Goal: Task Accomplishment & Management: Complete application form

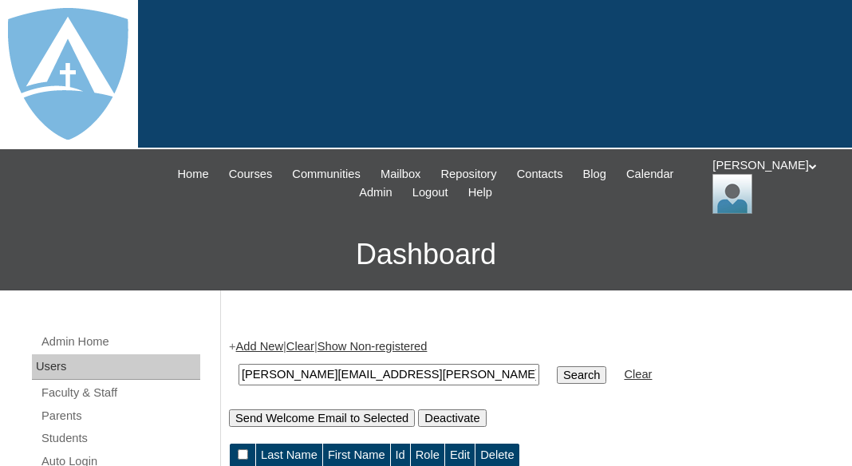
scroll to position [80, 0]
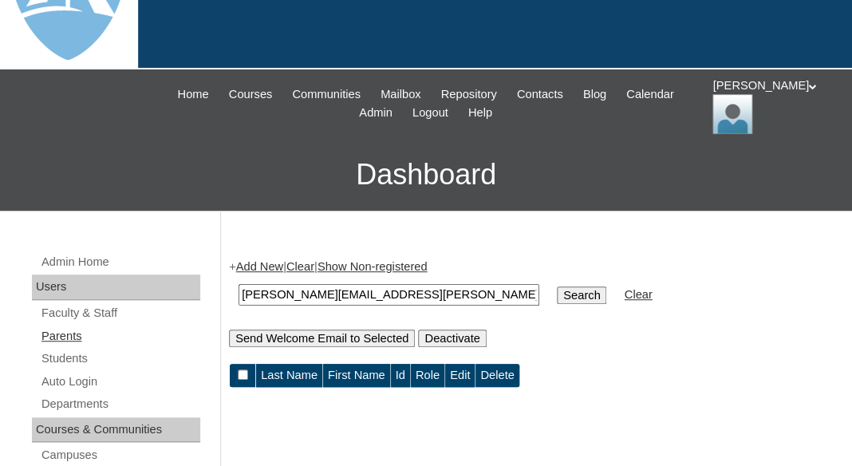
click at [77, 326] on link "Parents" at bounding box center [120, 336] width 160 height 20
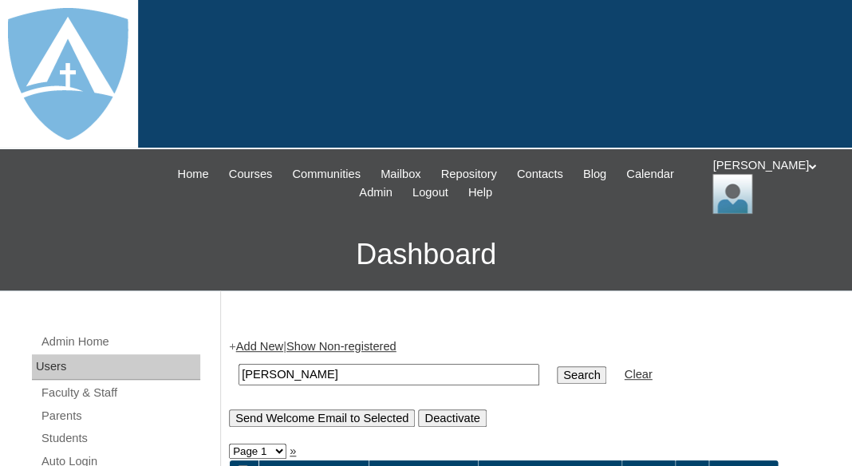
drag, startPoint x: 296, startPoint y: 369, endPoint x: 189, endPoint y: 368, distance: 106.9
click at [238, 368] on input "Davelyn Rivera" at bounding box center [388, 375] width 301 height 22
type input "[PERSON_NAME]"
click at [557, 366] on input "Search" at bounding box center [581, 375] width 49 height 18
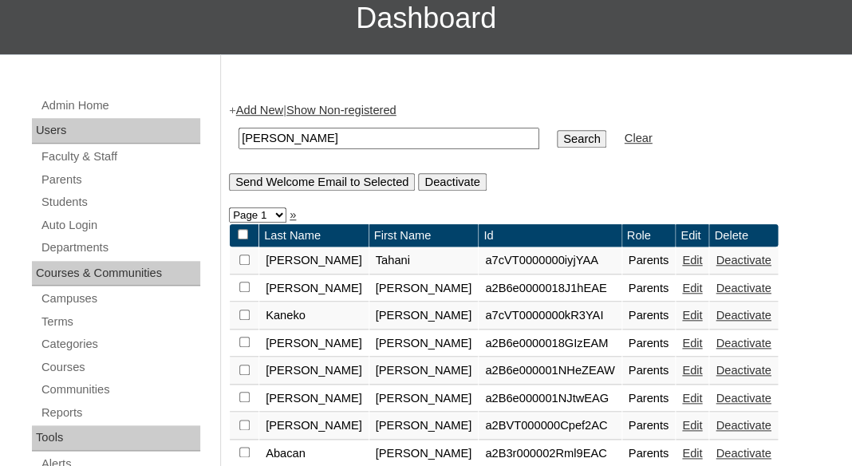
scroll to position [245, 0]
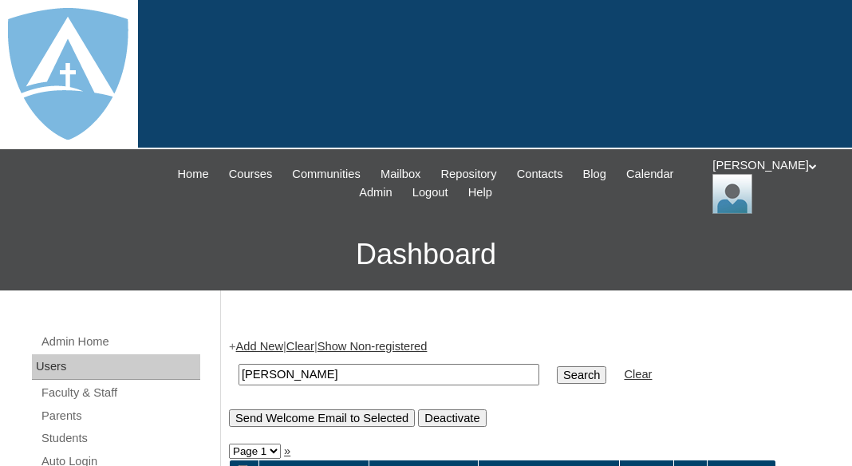
scroll to position [333, 0]
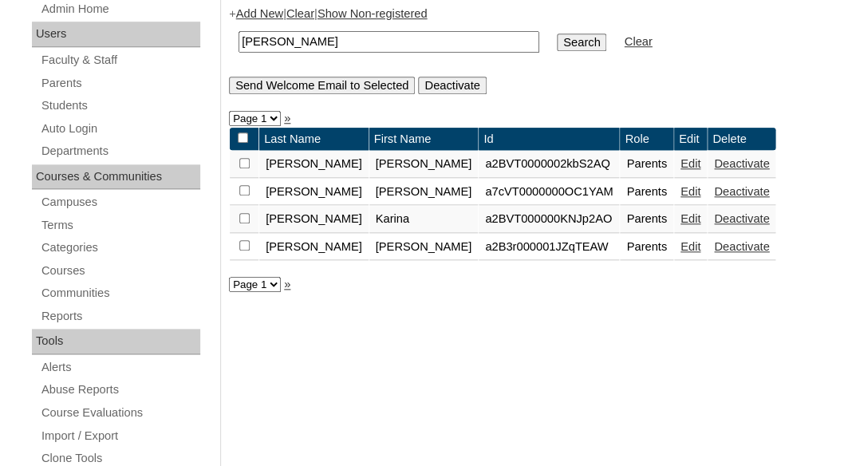
click at [680, 191] on link "Edit" at bounding box center [690, 191] width 20 height 13
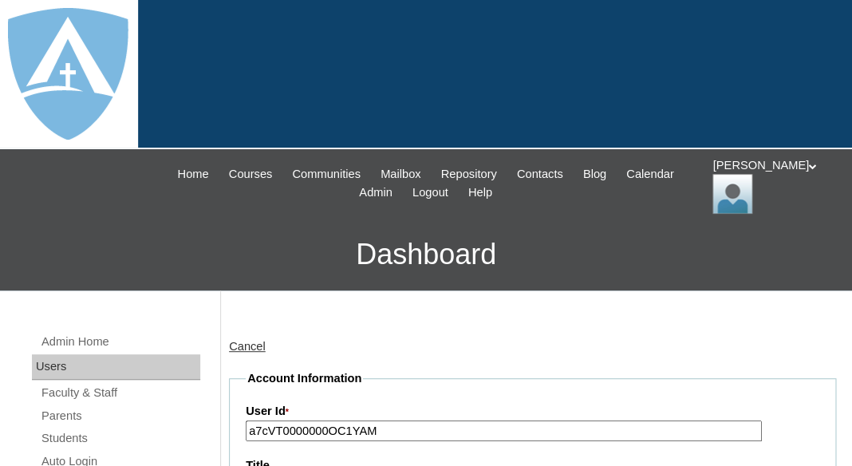
click at [406, 433] on input "a7cVT0000000OC1YAM" at bounding box center [504, 431] width 516 height 22
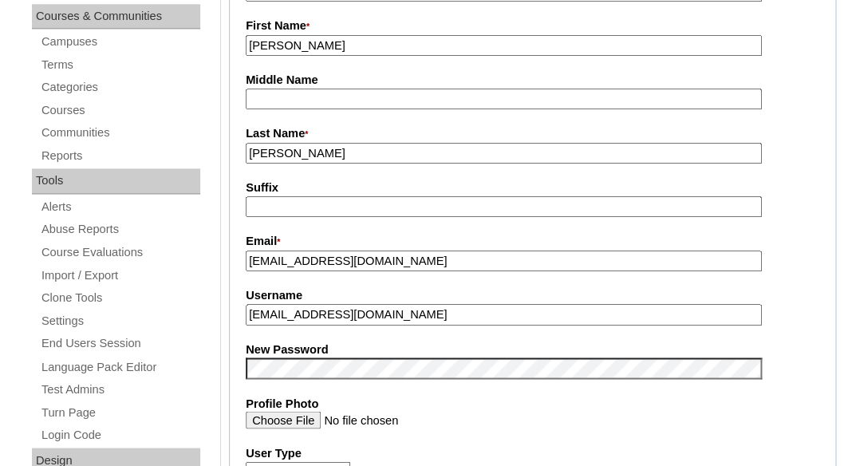
scroll to position [495, 0]
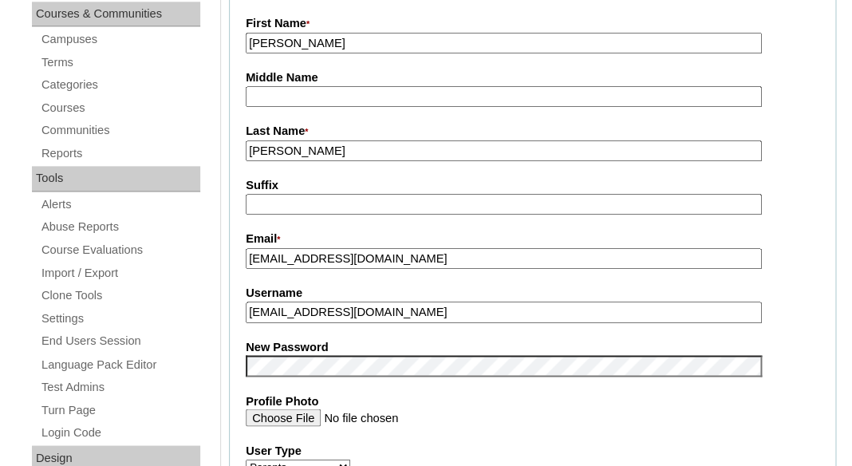
click at [370, 312] on input "davii765@gmail.com" at bounding box center [504, 312] width 516 height 22
click at [362, 312] on input "tlambert" at bounding box center [504, 312] width 516 height 22
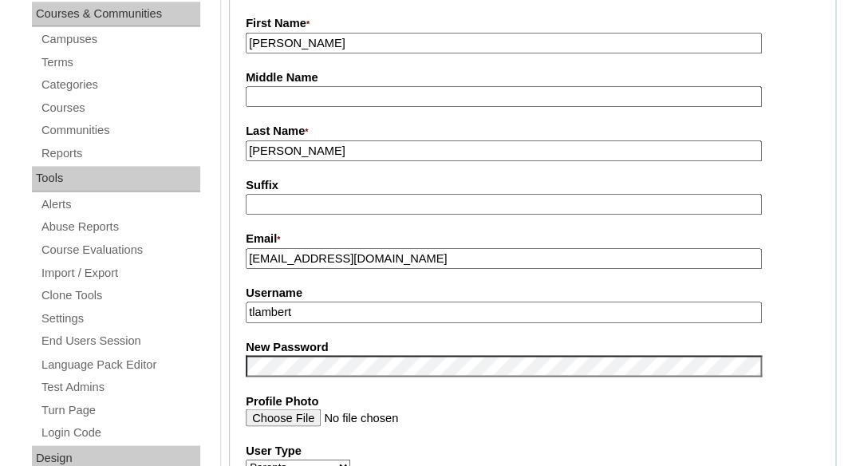
click at [362, 312] on input "tlambert" at bounding box center [504, 312] width 516 height 22
paste input "davii765@gmail.com"
type input "davii765@gmail.com"
click at [354, 269] on fieldset "Account Information User Id * a7cVT0000000OC1YAM Title First Name * Davelyn Mid…" at bounding box center [532, 352] width 607 height 955
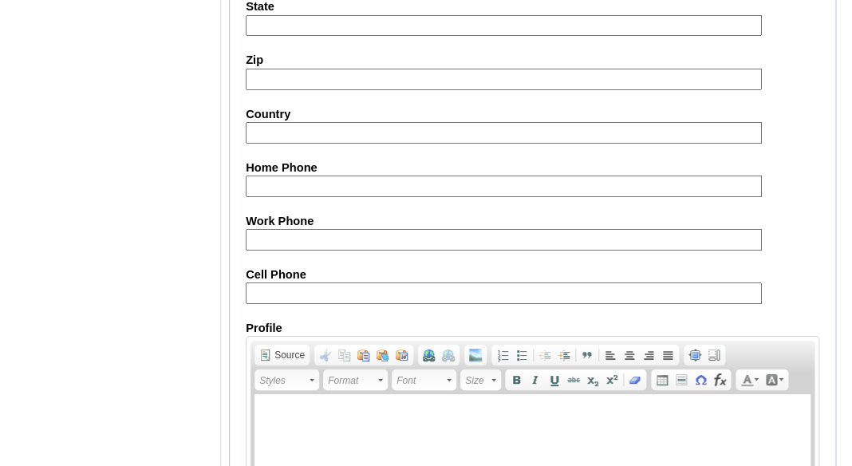
scroll to position [1739, 0]
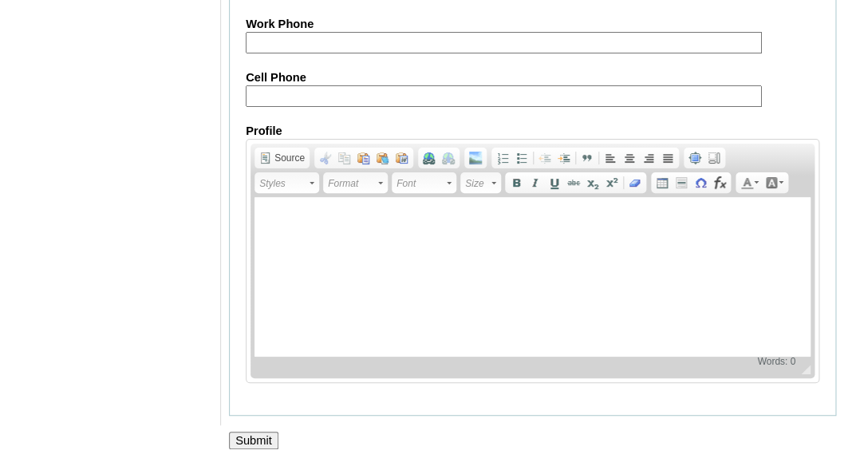
click at [256, 434] on input "Submit" at bounding box center [253, 440] width 49 height 18
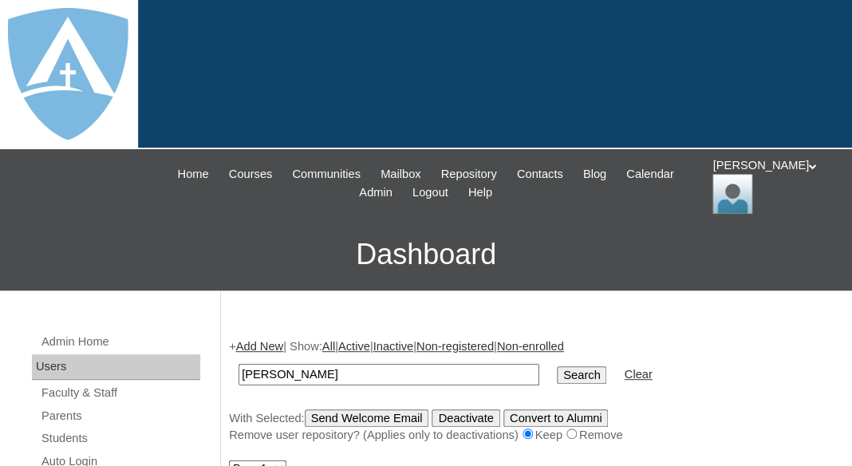
drag, startPoint x: 303, startPoint y: 367, endPoint x: 215, endPoint y: 365, distance: 87.7
click at [238, 366] on input "[PERSON_NAME]" at bounding box center [388, 375] width 301 height 22
type input "[PERSON_NAME]"
click at [557, 366] on input "Search" at bounding box center [581, 375] width 49 height 18
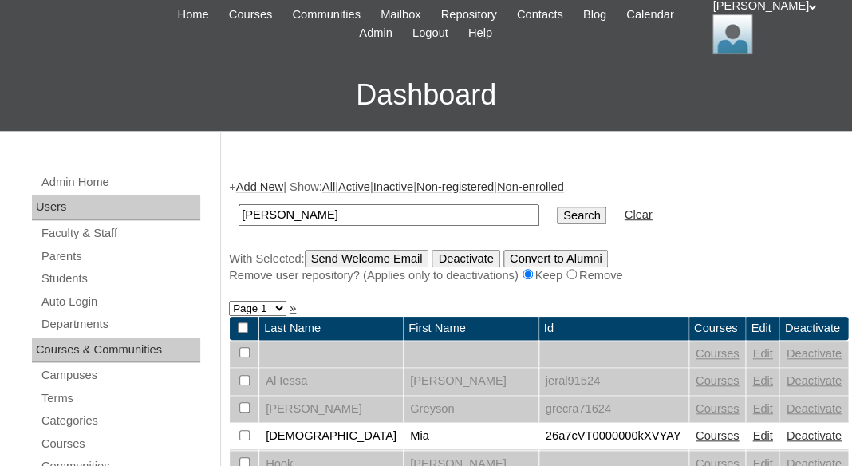
scroll to position [233, 0]
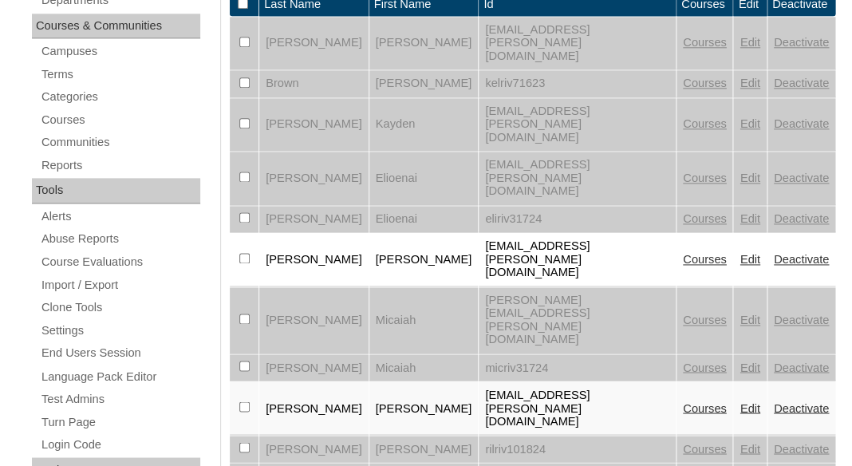
scroll to position [471, 0]
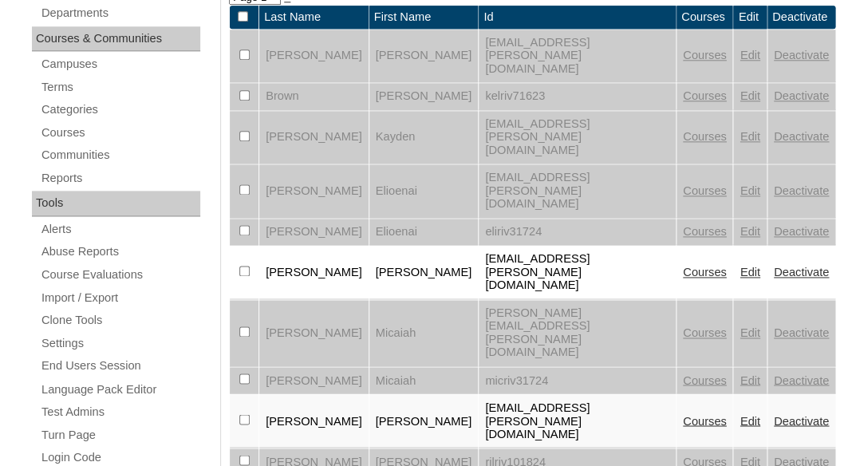
click at [740, 53] on link "Edit" at bounding box center [749, 55] width 20 height 13
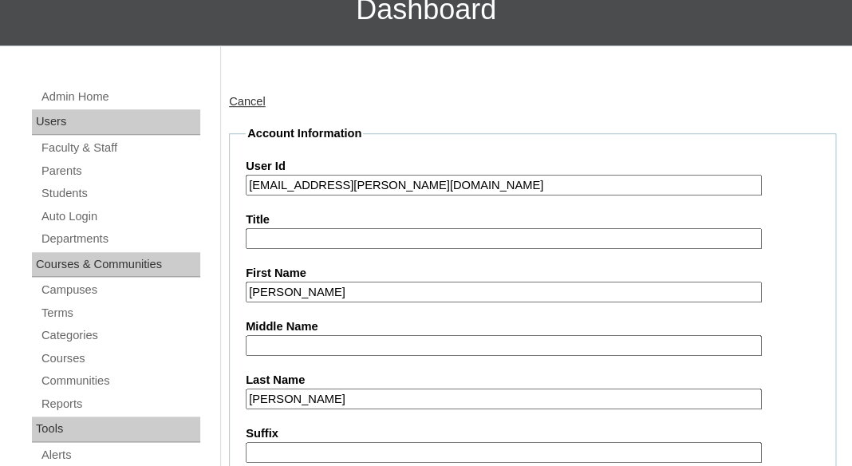
drag, startPoint x: 263, startPoint y: 180, endPoint x: 553, endPoint y: 188, distance: 290.4
click at [553, 188] on input "26sebastian.rivera@enlightiumstudent.com" at bounding box center [504, 186] width 516 height 22
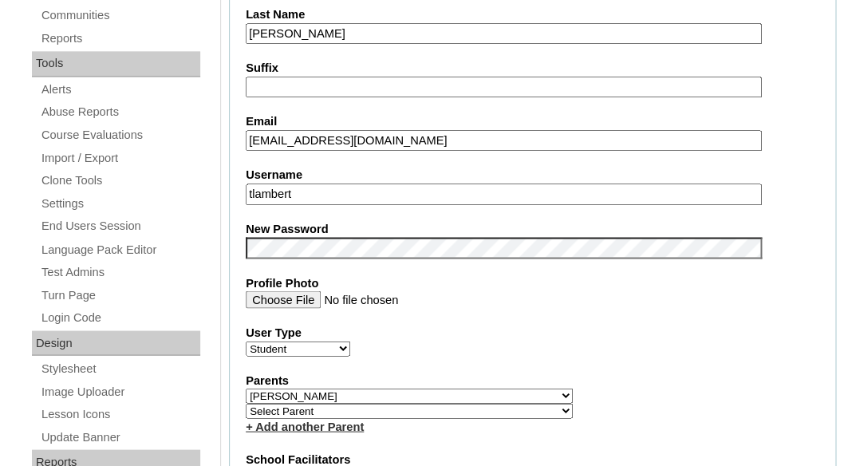
scroll to position [624, 0]
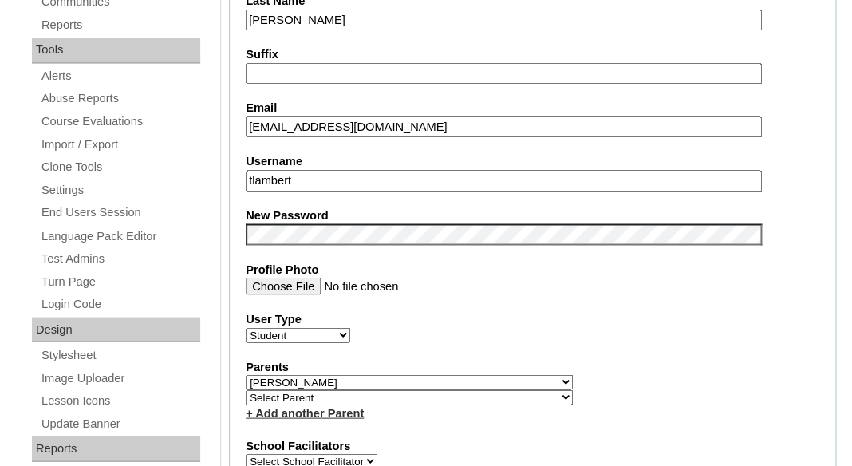
click at [352, 179] on input "tlambert" at bounding box center [504, 181] width 516 height 22
paste input "sebastian.rivera@enlightiumstudent.com"
type input "sebastian.rivera@enlightiumstudent.com"
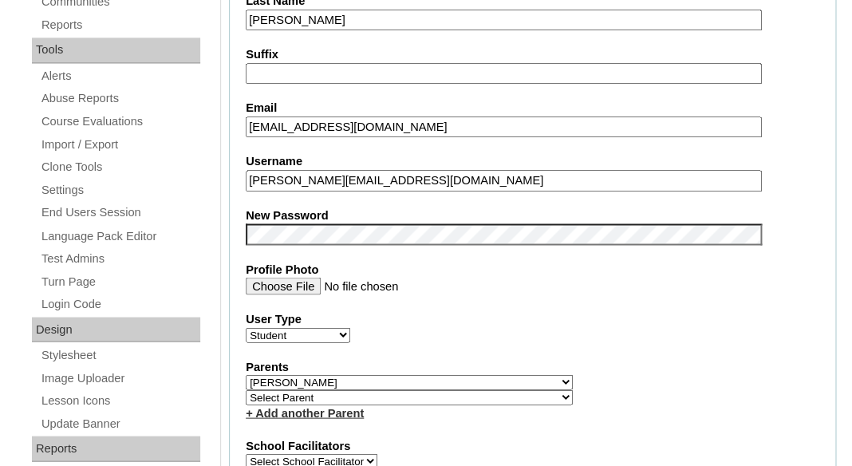
click at [322, 195] on fieldset "Account Information User Id 26sebastian.rivera@enlightiumstudent.com Title Firs…" at bounding box center [532, 392] width 607 height 1293
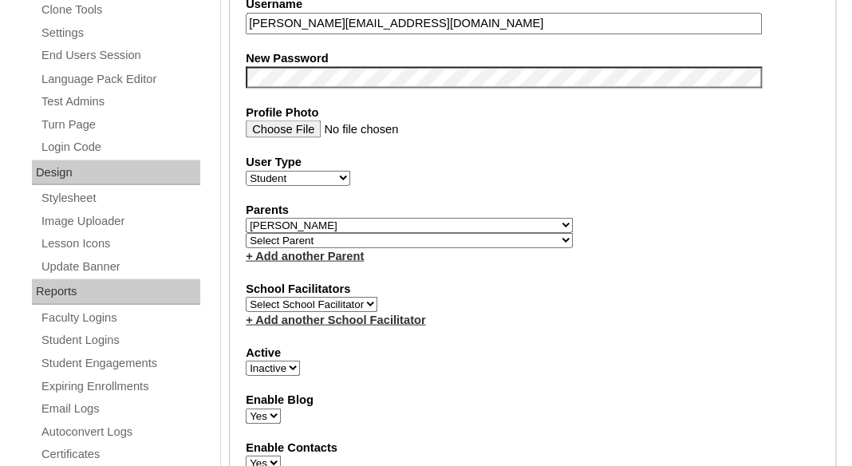
scroll to position [872, 0]
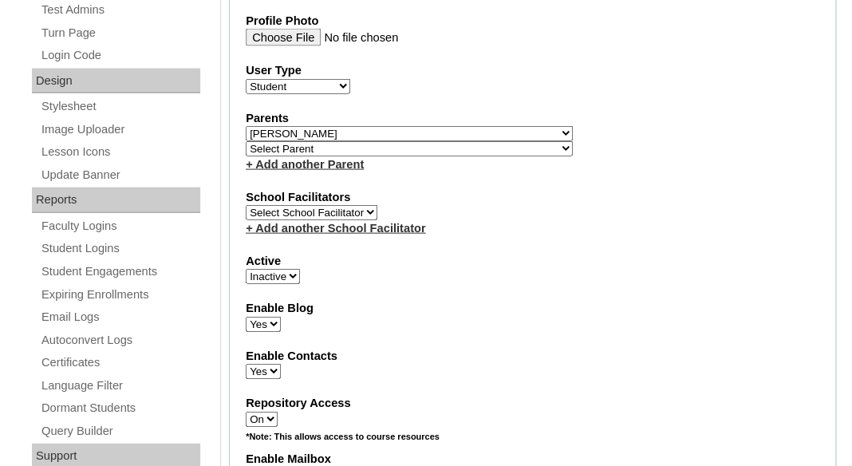
select select "1"
click option "Active" at bounding box center [0, 0] width 0 height 0
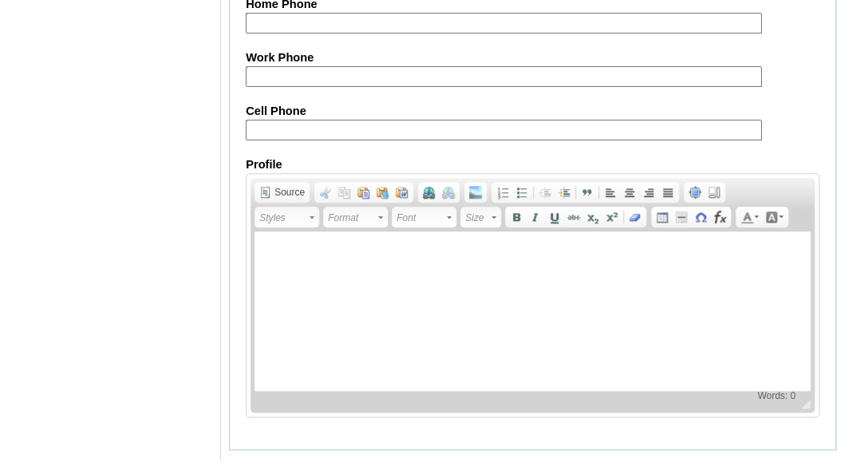
scroll to position [2093, 0]
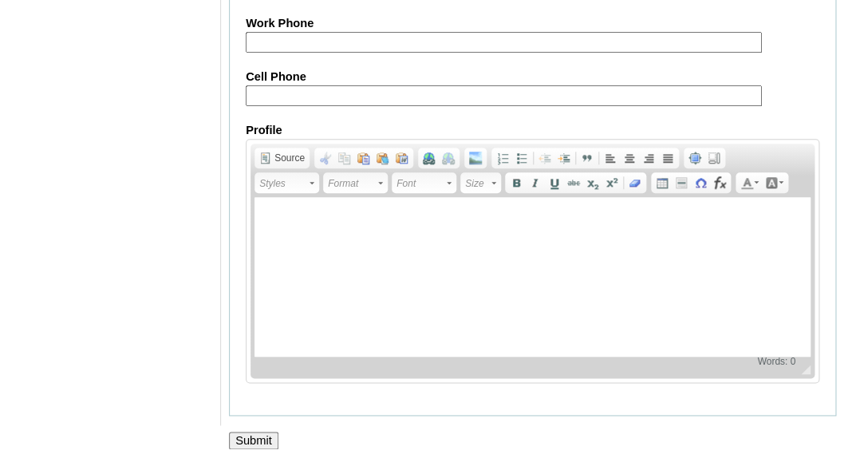
click at [252, 441] on input "Submit" at bounding box center [253, 440] width 49 height 18
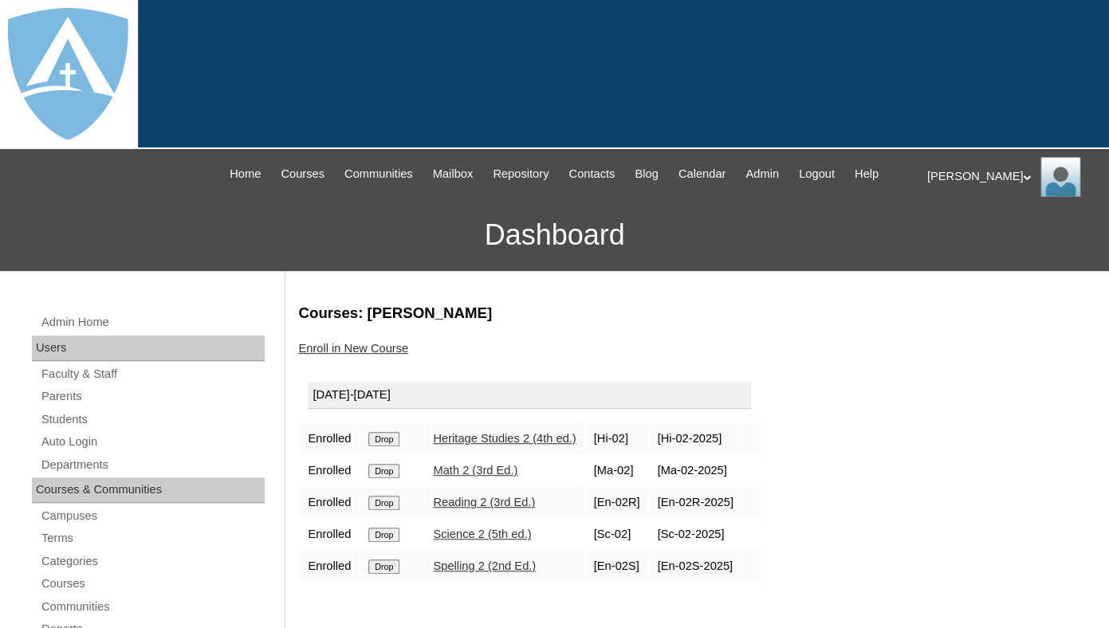
click at [383, 447] on input "Drop" at bounding box center [383, 439] width 31 height 14
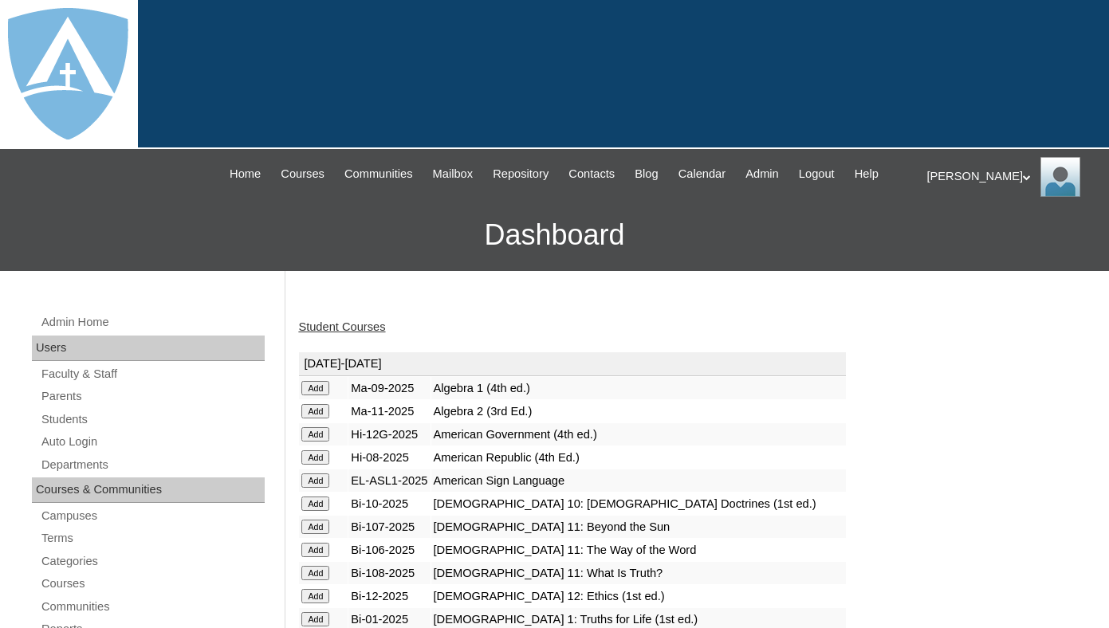
scroll to position [170, 0]
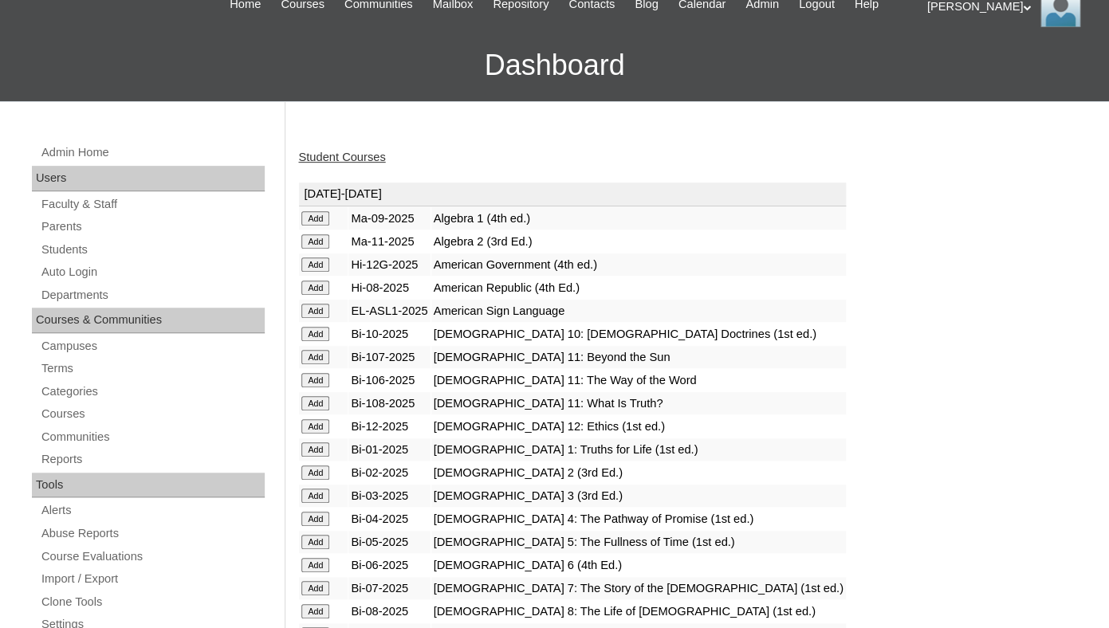
click at [310, 226] on input "Add" at bounding box center [315, 218] width 28 height 14
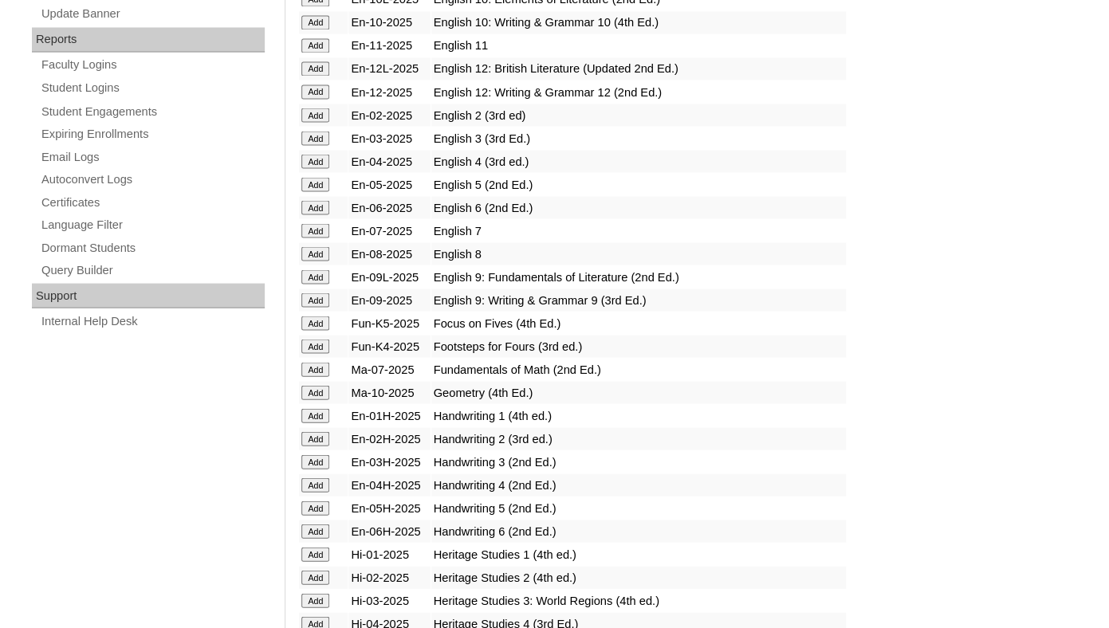
scroll to position [1024, 0]
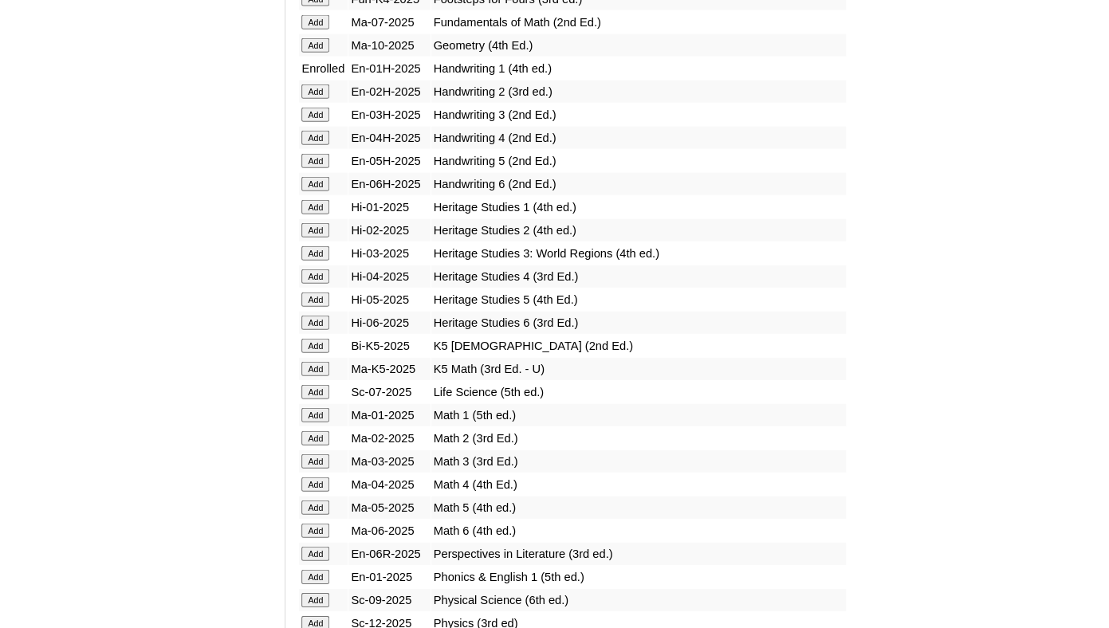
scroll to position [1364, 0]
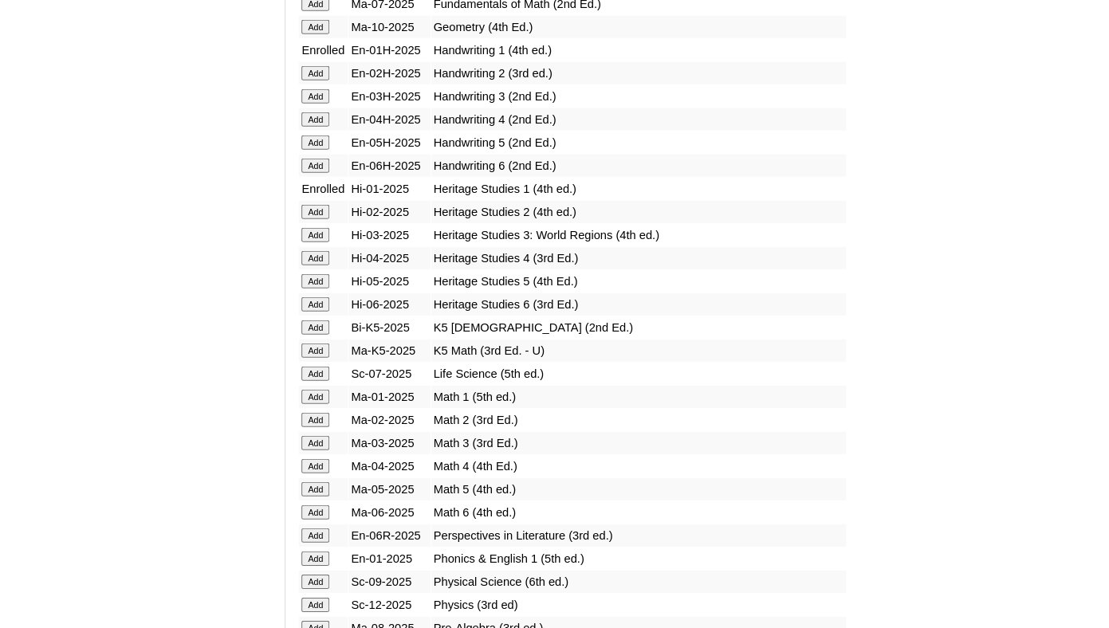
scroll to position [1384, 0]
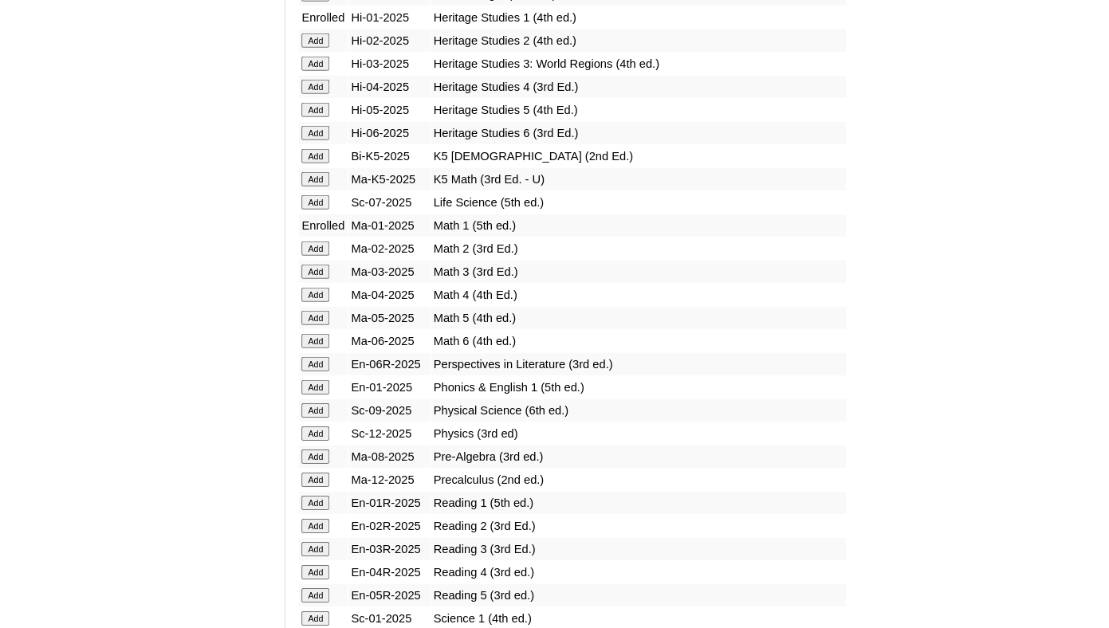
scroll to position [1574, 0]
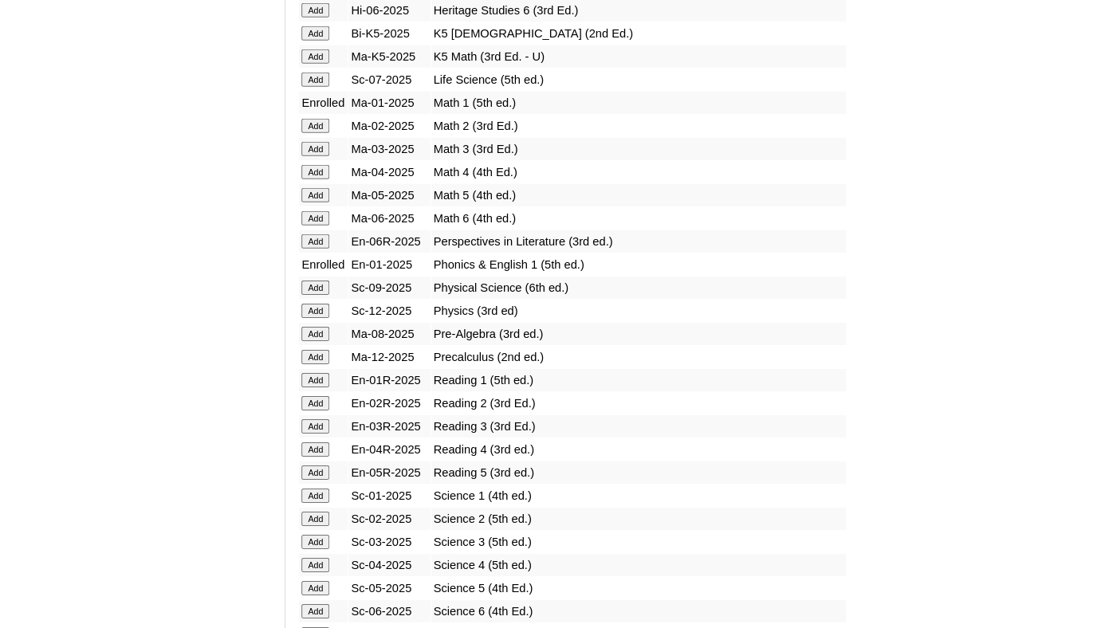
scroll to position [1700, 0]
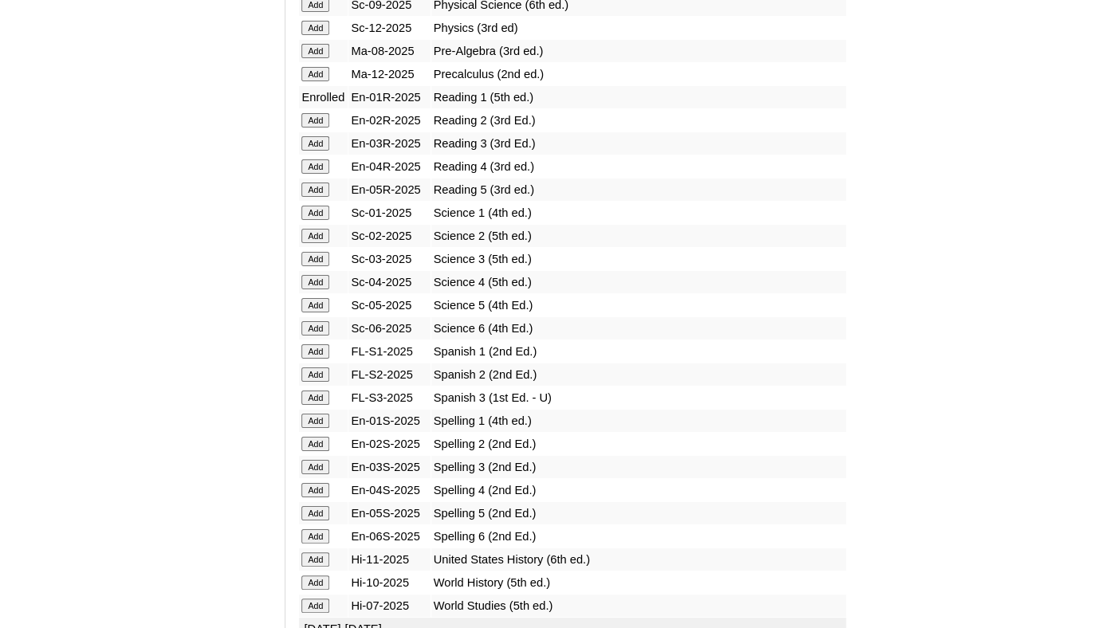
scroll to position [1978, 0]
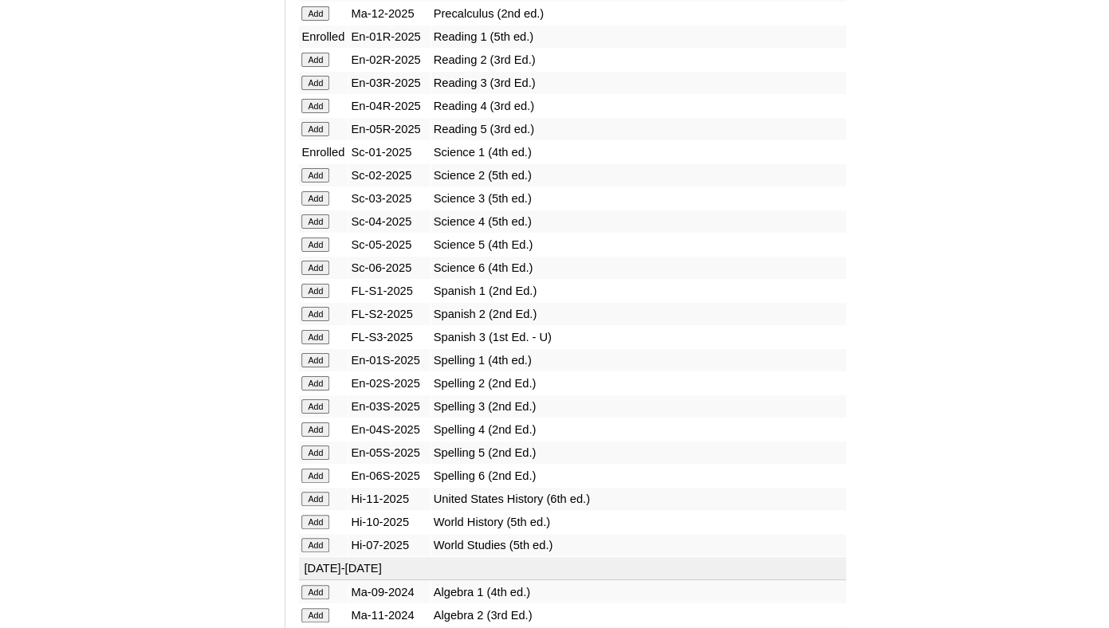
scroll to position [2023, 0]
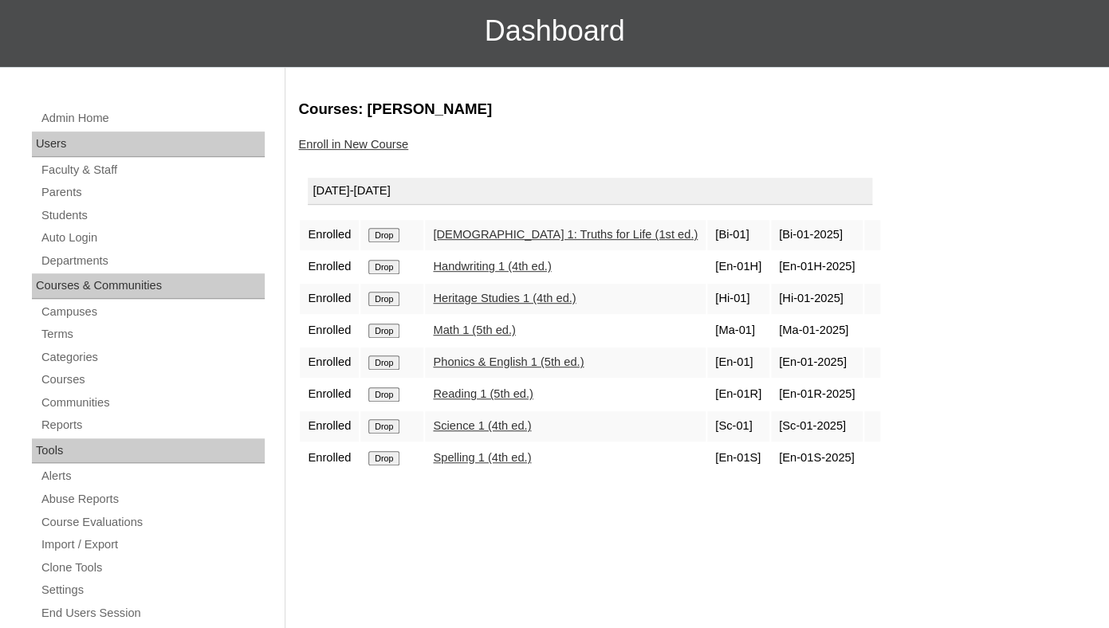
scroll to position [212, 0]
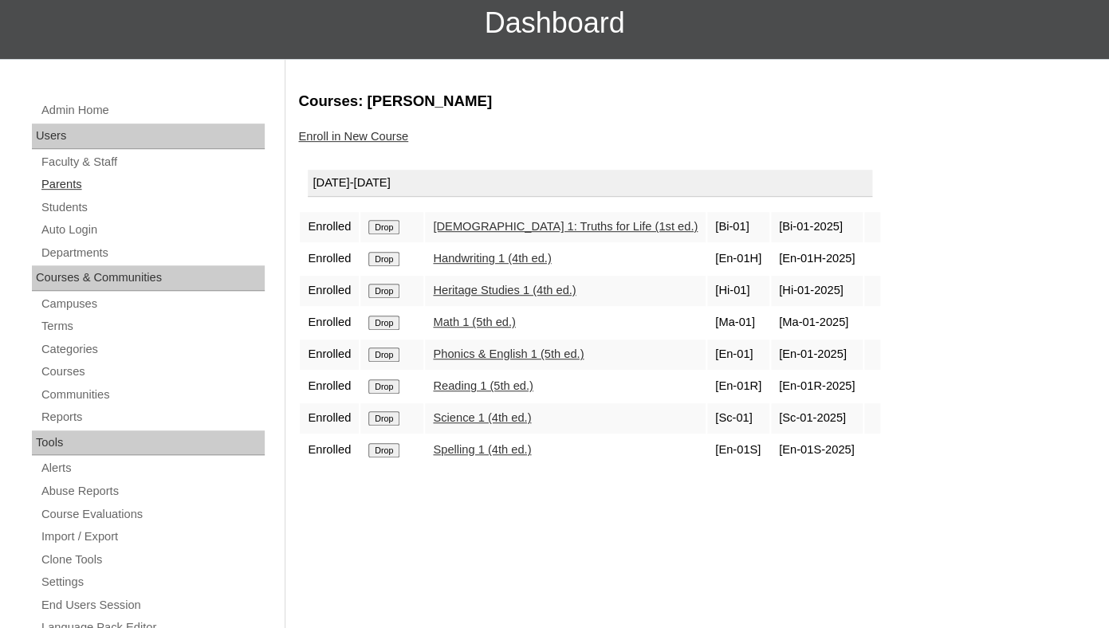
click at [56, 195] on link "Parents" at bounding box center [152, 185] width 225 height 20
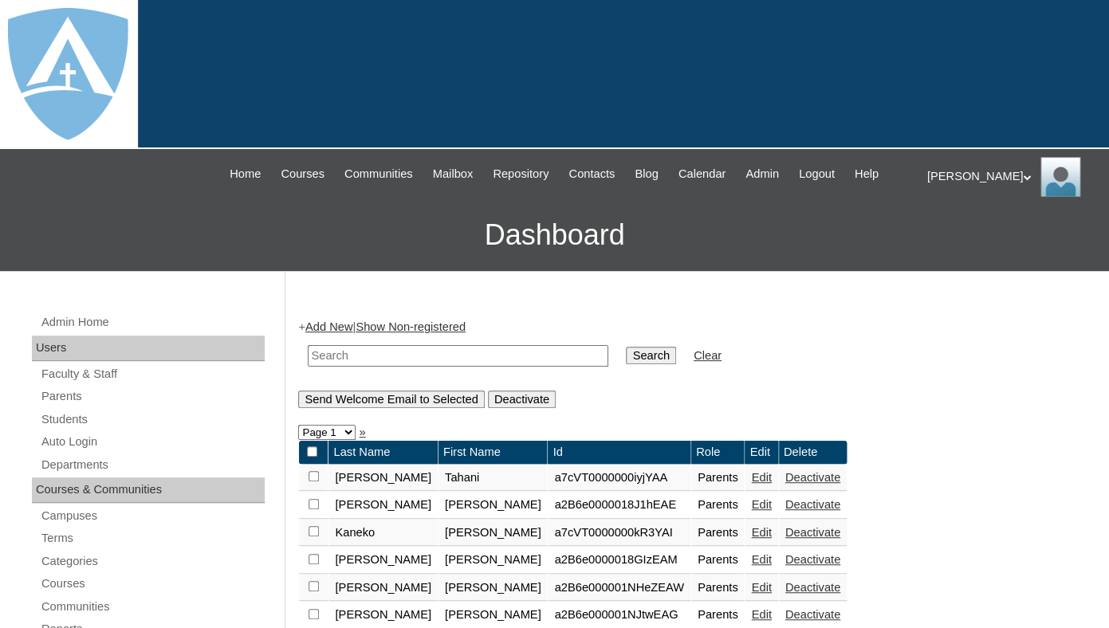
click at [366, 367] on input "text" at bounding box center [458, 356] width 301 height 22
paste input "John Joseph"
drag, startPoint x: 341, startPoint y: 371, endPoint x: 250, endPoint y: 367, distance: 91.0
click at [308, 367] on input "[PERSON_NAME]" at bounding box center [458, 356] width 301 height 22
type input "[PERSON_NAME]"
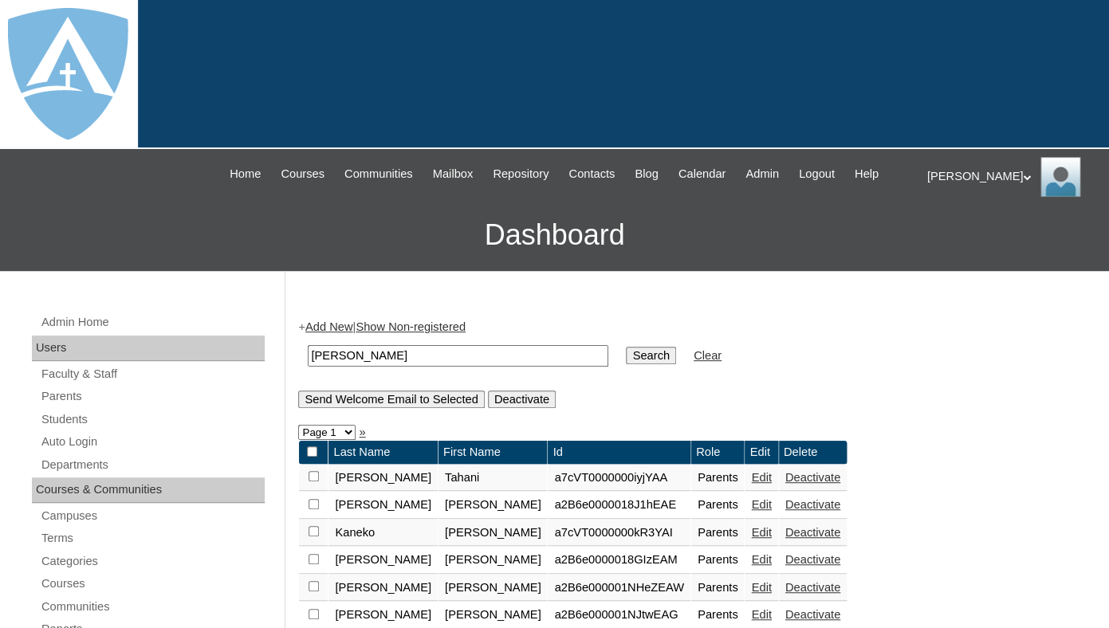
click at [626, 347] on input "Search" at bounding box center [650, 356] width 49 height 18
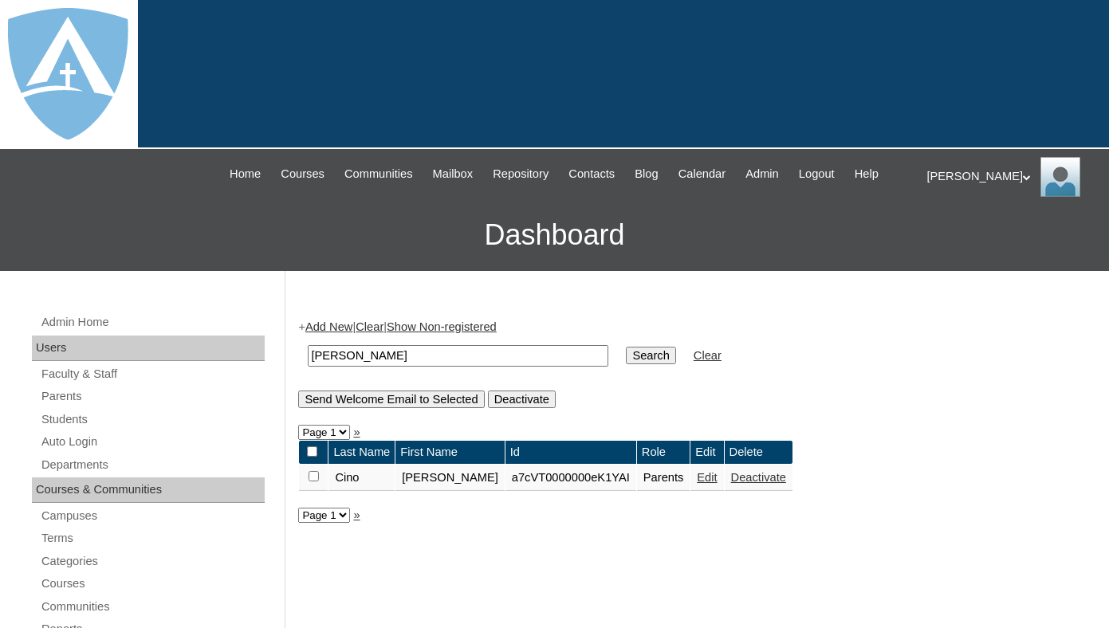
scroll to position [97, 0]
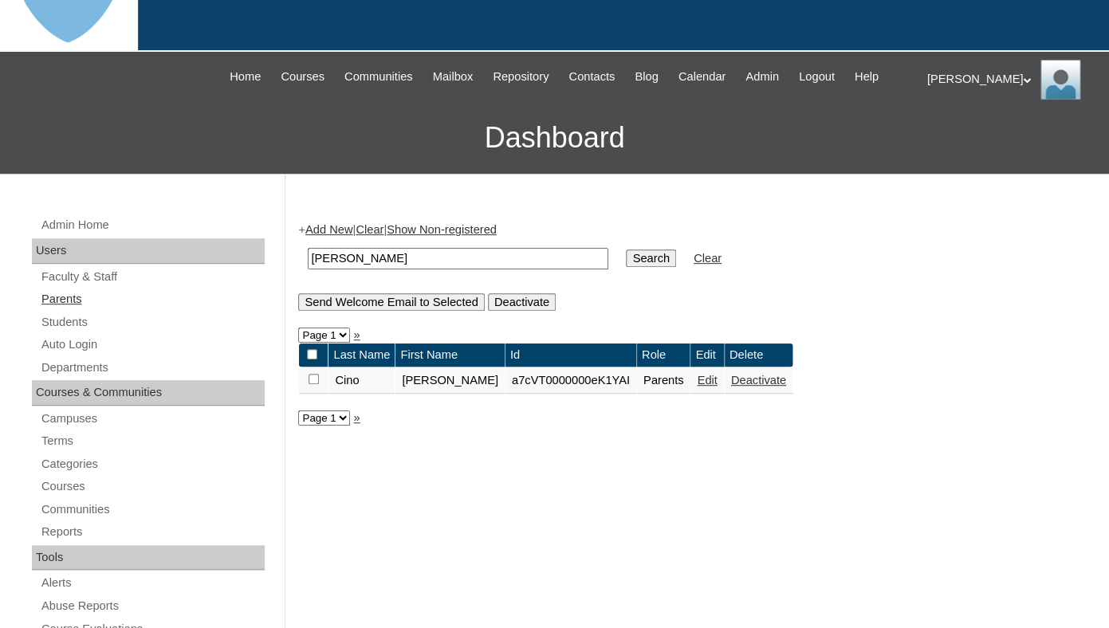
click at [70, 309] on link "Parents" at bounding box center [152, 299] width 225 height 20
click at [66, 309] on link "Parents" at bounding box center [152, 299] width 225 height 20
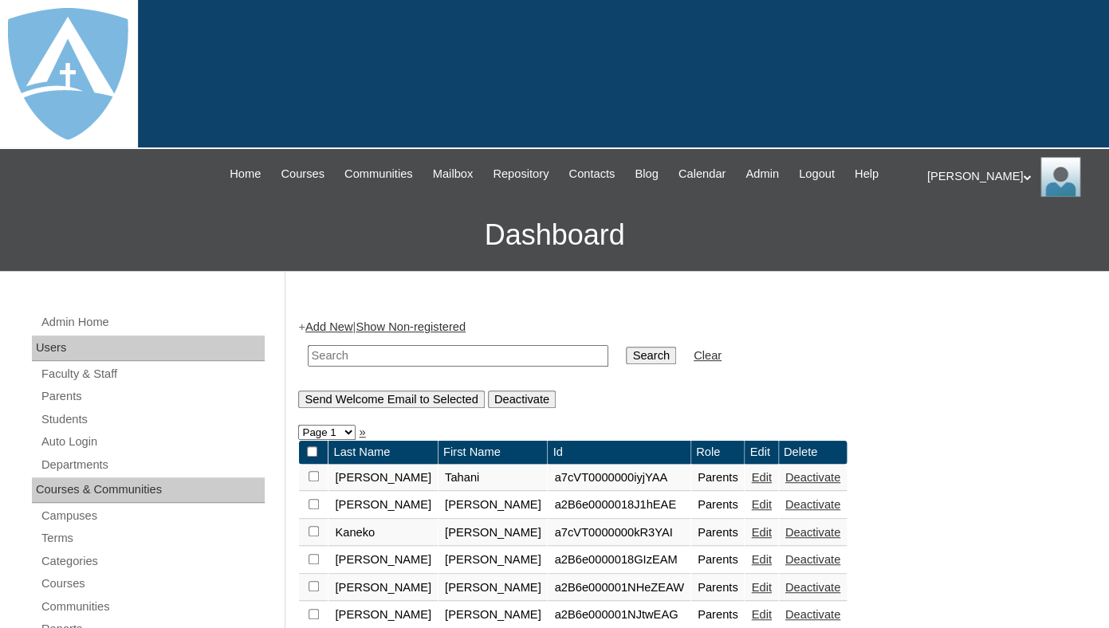
click at [329, 333] on link "Add New" at bounding box center [328, 327] width 47 height 13
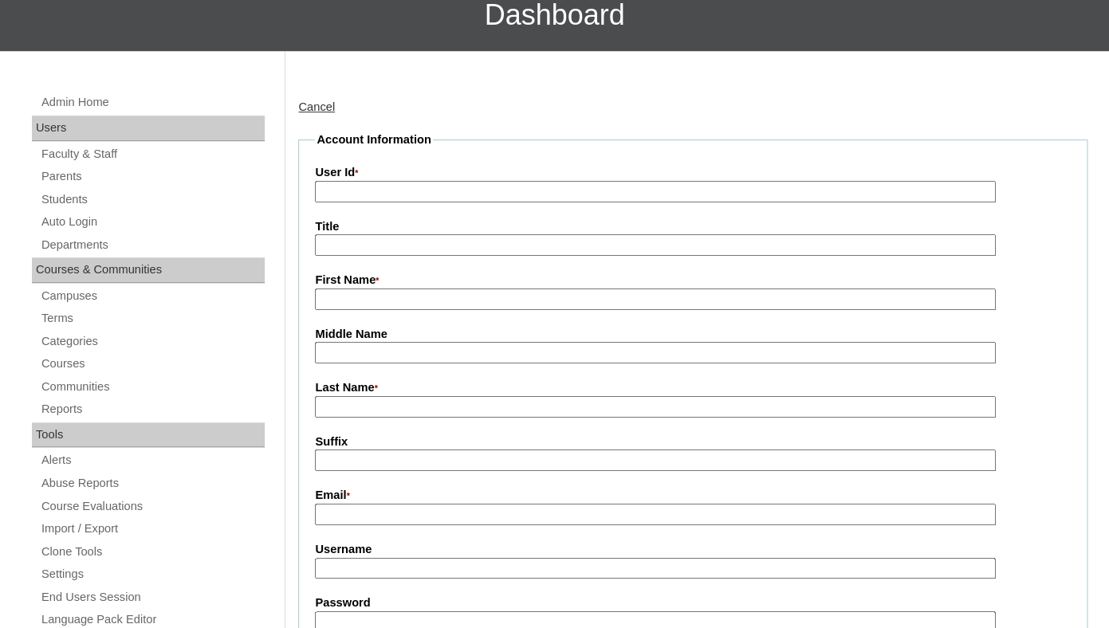
click at [348, 310] on input "First Name *" at bounding box center [655, 300] width 680 height 22
paste input "John Joseph"
drag, startPoint x: 348, startPoint y: 311, endPoint x: 464, endPoint y: 311, distance: 115.6
click at [464, 310] on input "John Joseph" at bounding box center [655, 300] width 680 height 22
type input "John"
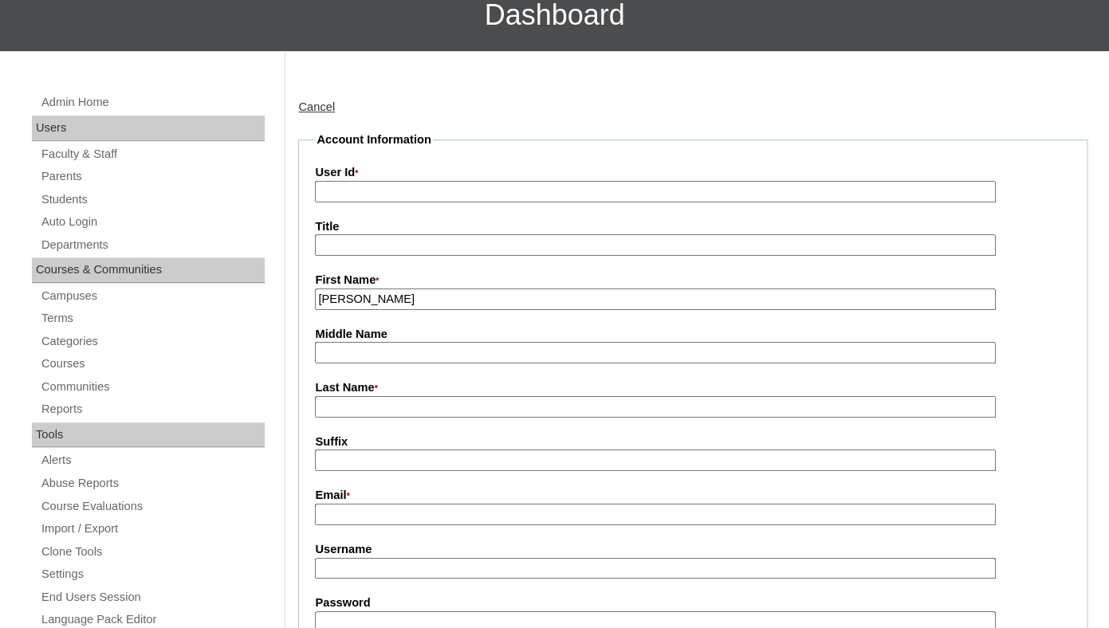
type input "tlambert"
click at [386, 418] on input "Last Name *" at bounding box center [655, 407] width 680 height 22
paste input "[PERSON_NAME]"
type input "[PERSON_NAME]"
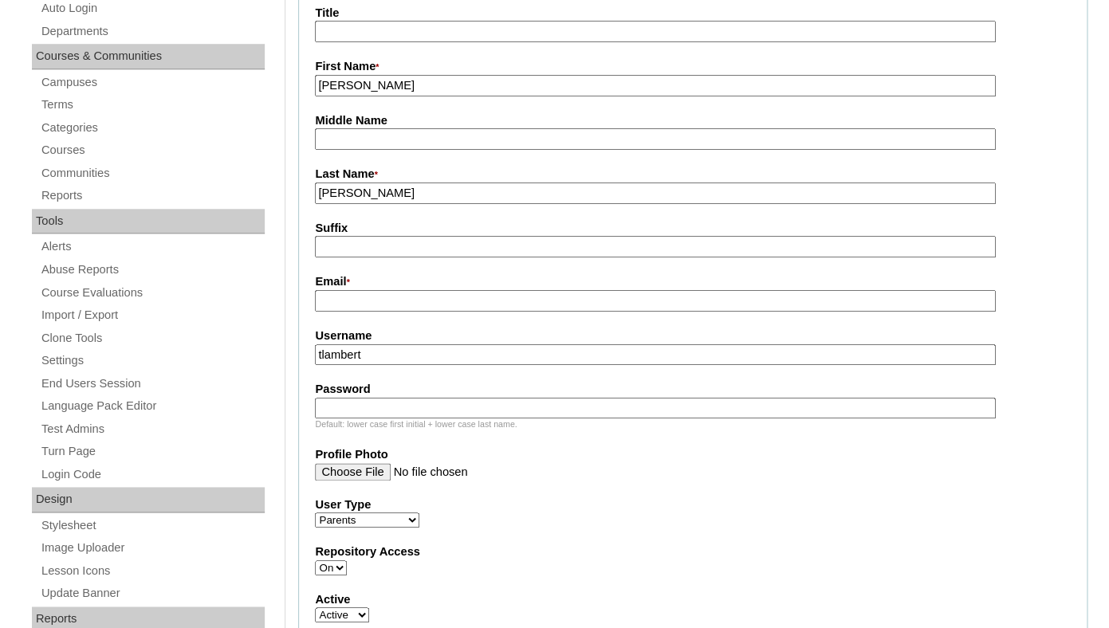
scroll to position [441, 0]
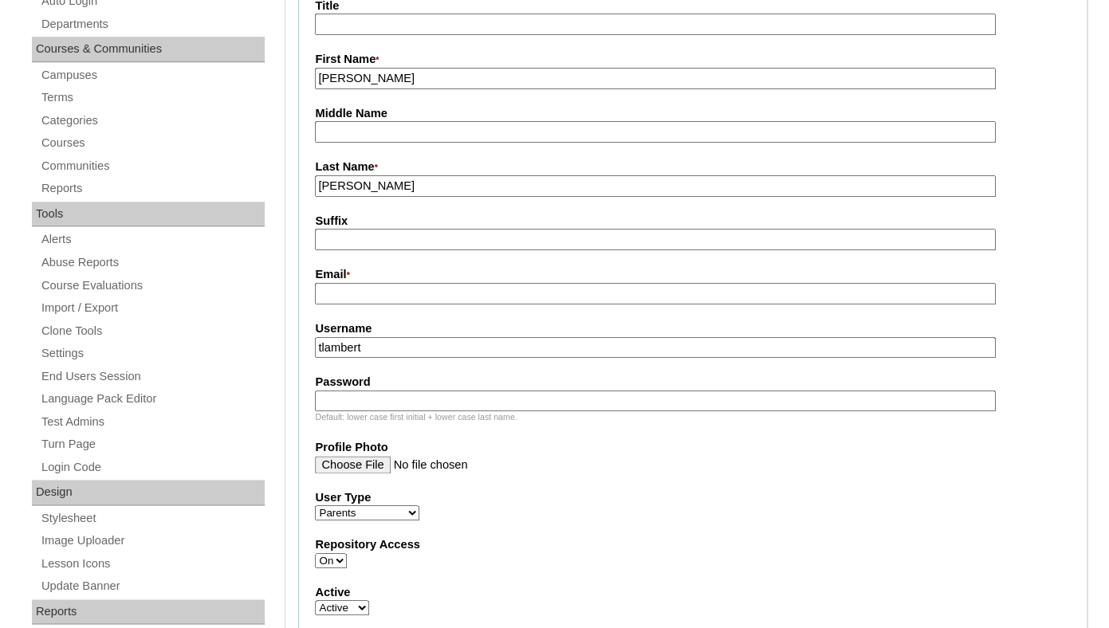
click at [382, 305] on input "Email *" at bounding box center [655, 294] width 680 height 22
paste input "[EMAIL_ADDRESS][DOMAIN_NAME]"
type input "[EMAIL_ADDRESS][DOMAIN_NAME]"
click at [380, 359] on input "tlambert" at bounding box center [655, 348] width 680 height 22
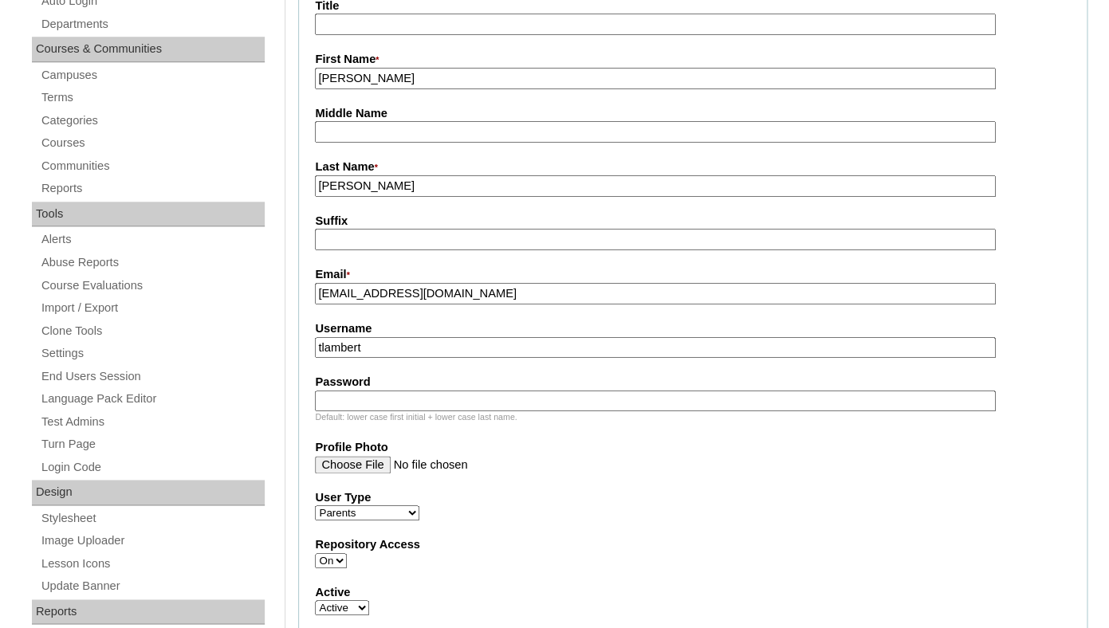
click at [380, 359] on input "tlambert" at bounding box center [655, 348] width 680 height 22
paste input "[EMAIL_ADDRESS][DOMAIN_NAME]"
type input "jbennyj@gmail.com"
click at [359, 410] on input "Password" at bounding box center [655, 402] width 680 height 22
paste input "jbennyj@gmail.com"
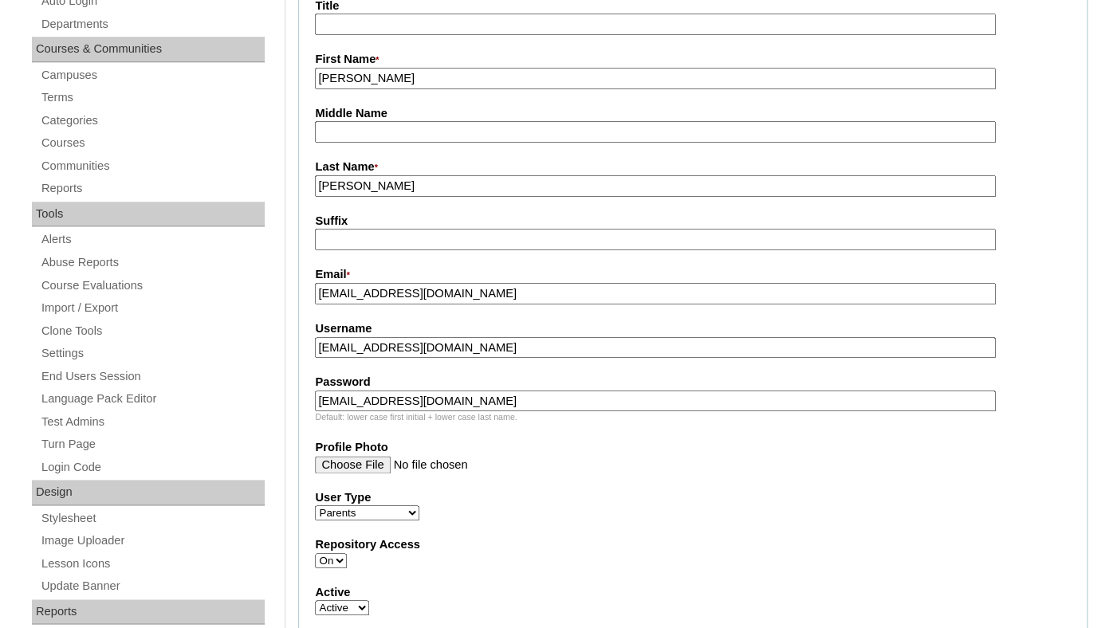
type input "jbennyj@gmail.com"
click at [439, 450] on fieldset "Account Information User Id * Title First Name * John Middle Name Last Name * J…" at bounding box center [693, 418] width 790 height 1014
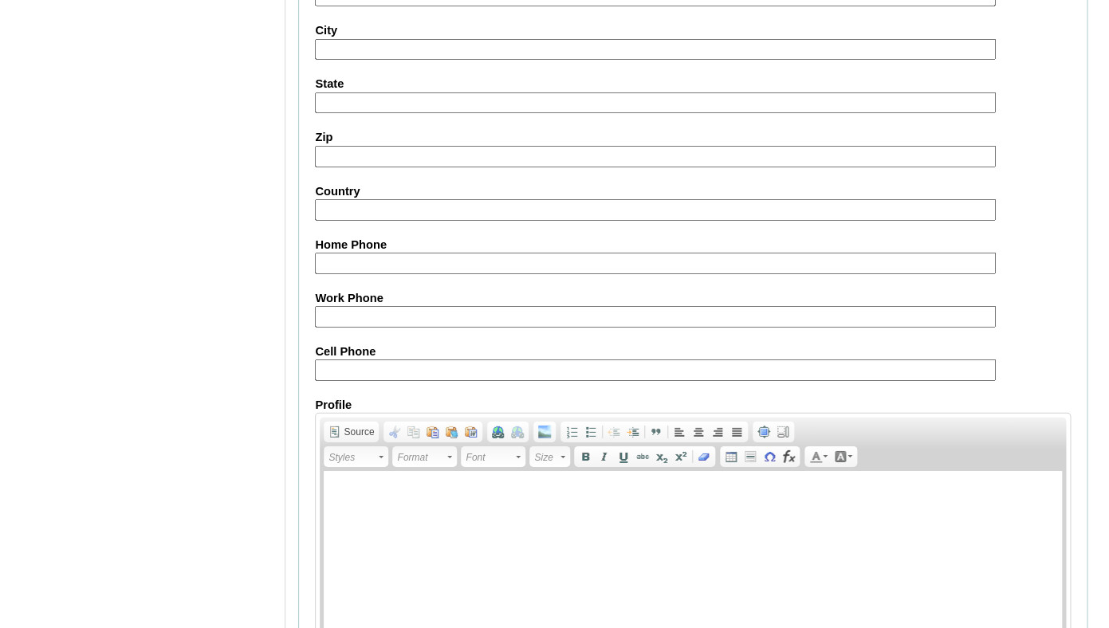
scroll to position [1639, 0]
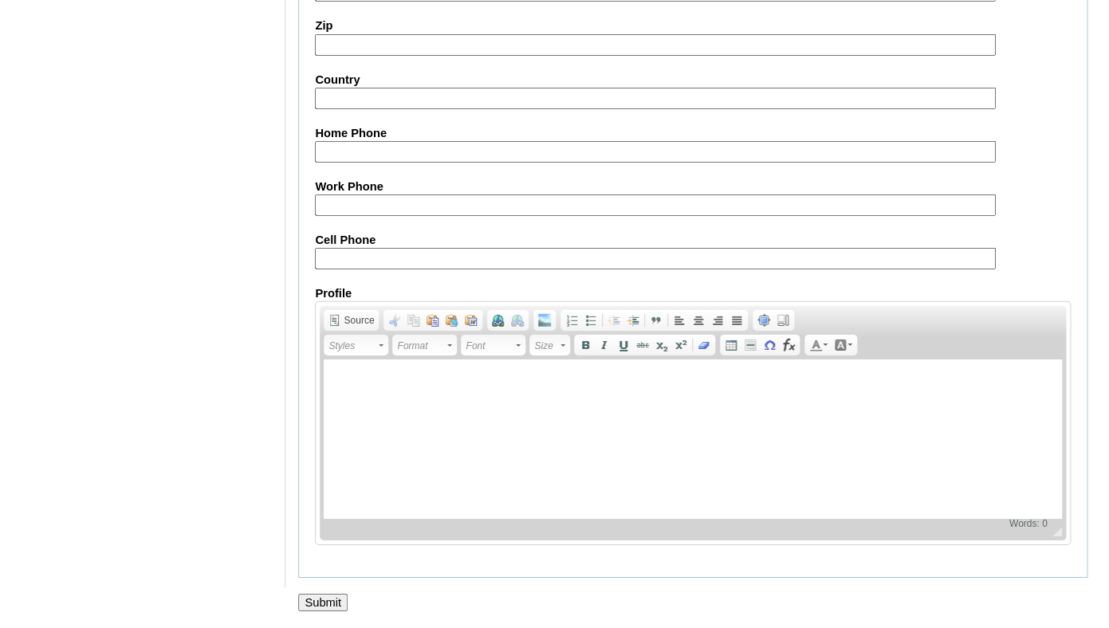
click at [305, 608] on input "Submit" at bounding box center [322, 603] width 49 height 18
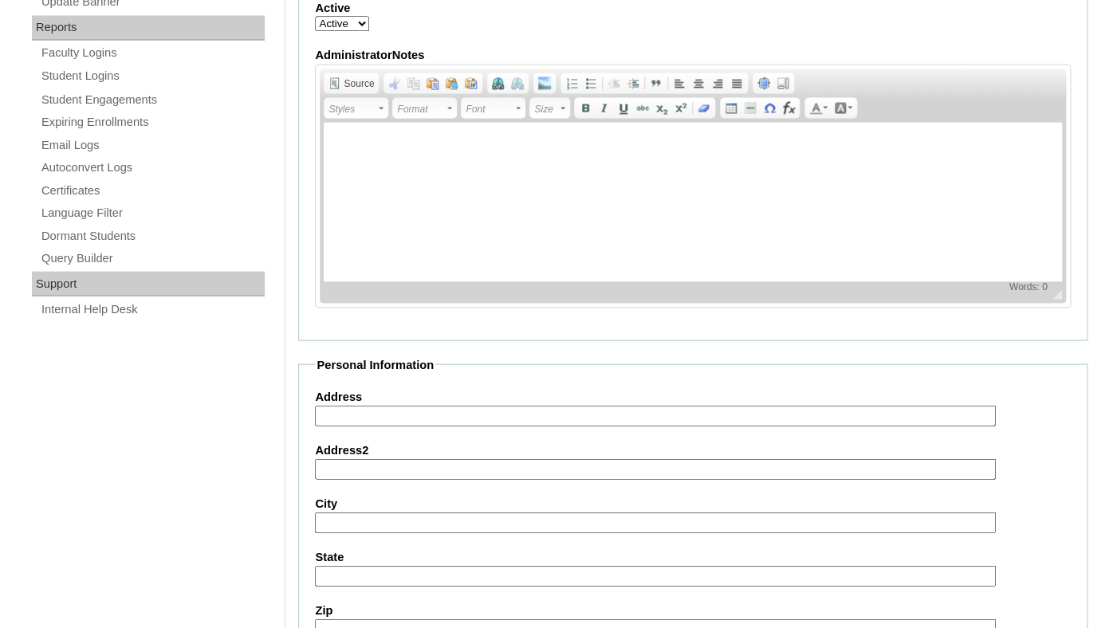
scroll to position [665, 0]
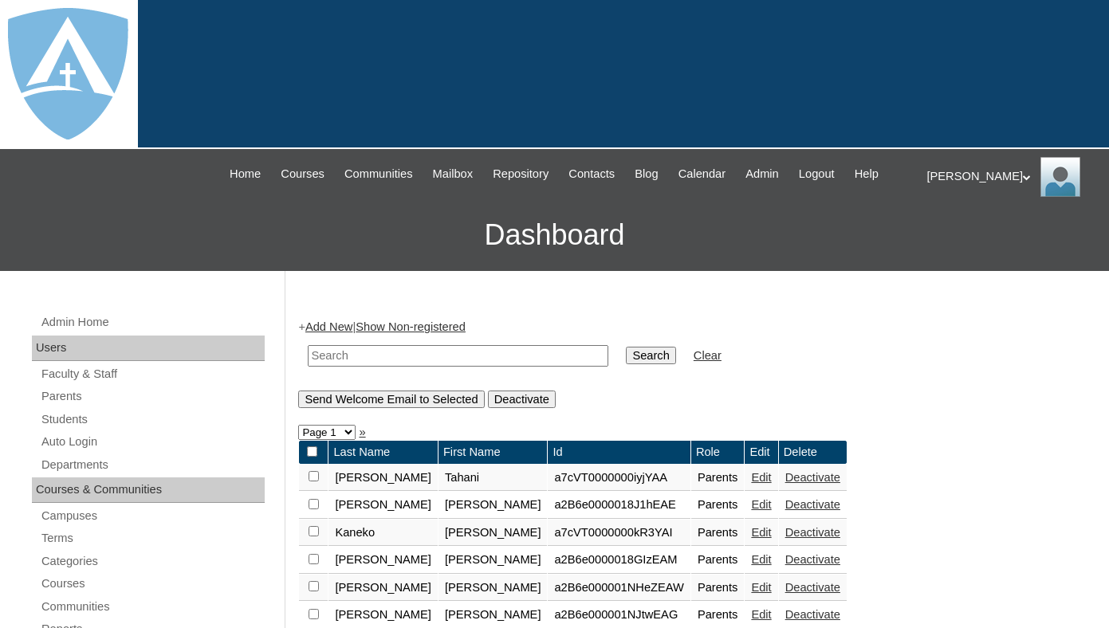
scroll to position [27, 0]
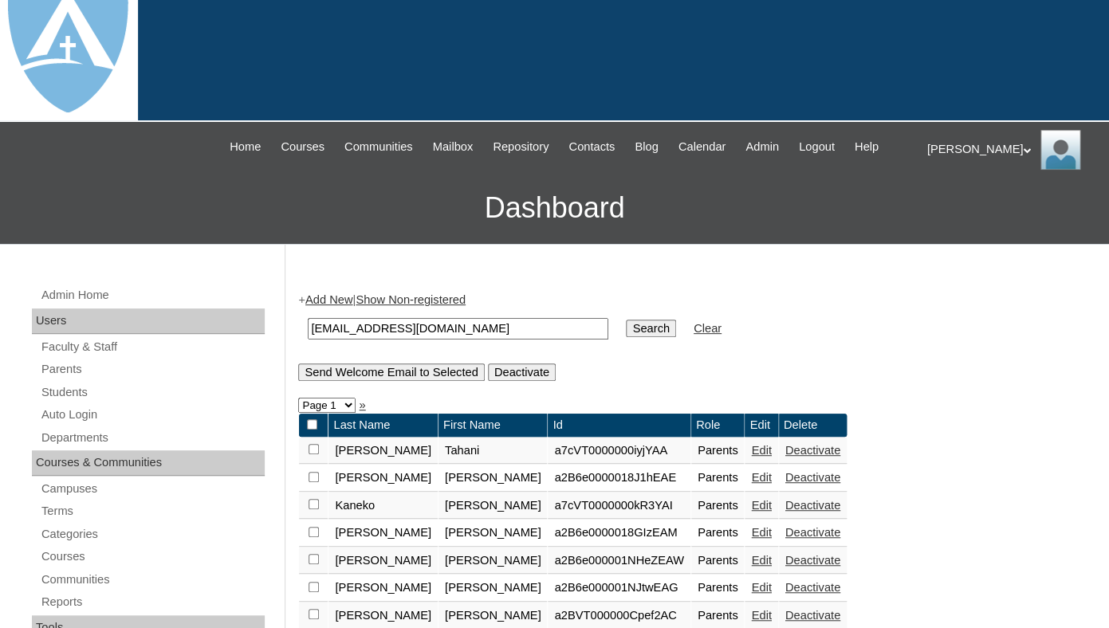
type input "[EMAIL_ADDRESS][DOMAIN_NAME]"
click at [626, 320] on input "Search" at bounding box center [650, 329] width 49 height 18
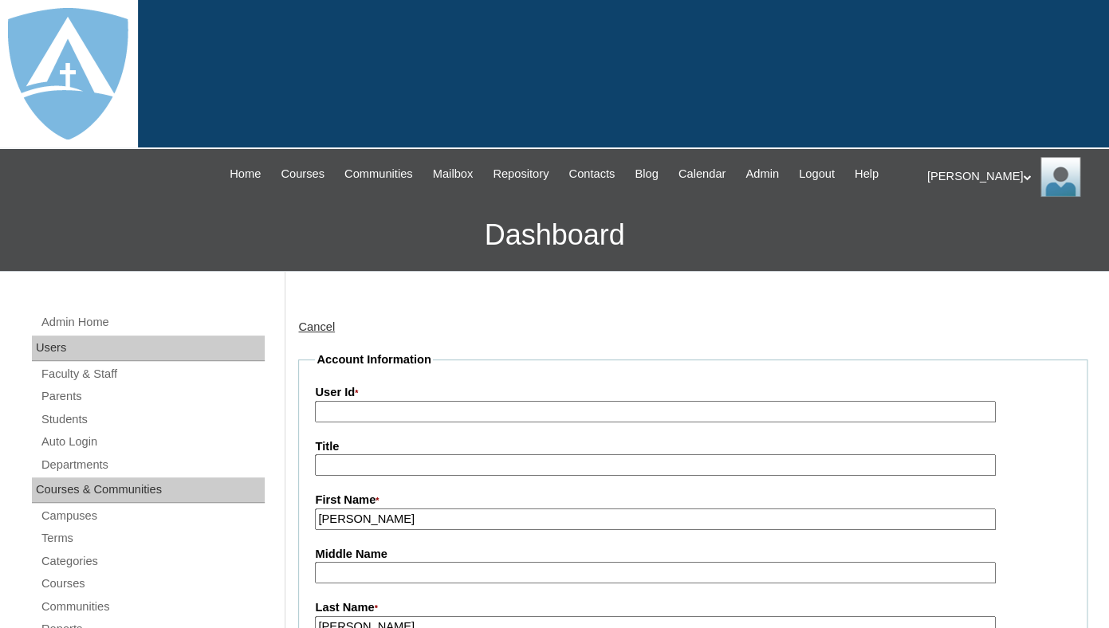
click at [466, 402] on label "User Id *" at bounding box center [693, 393] width 756 height 18
click at [466, 415] on input "User Id *" at bounding box center [655, 412] width 680 height 22
paste input "a7cVT0000000GuPYAU"
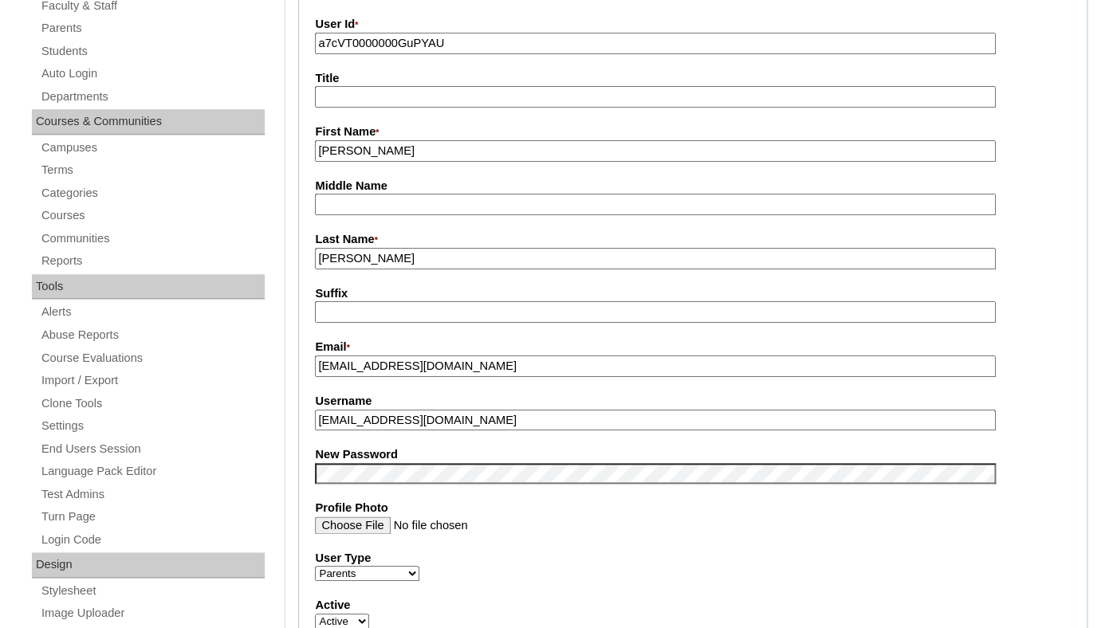
scroll to position [426, 0]
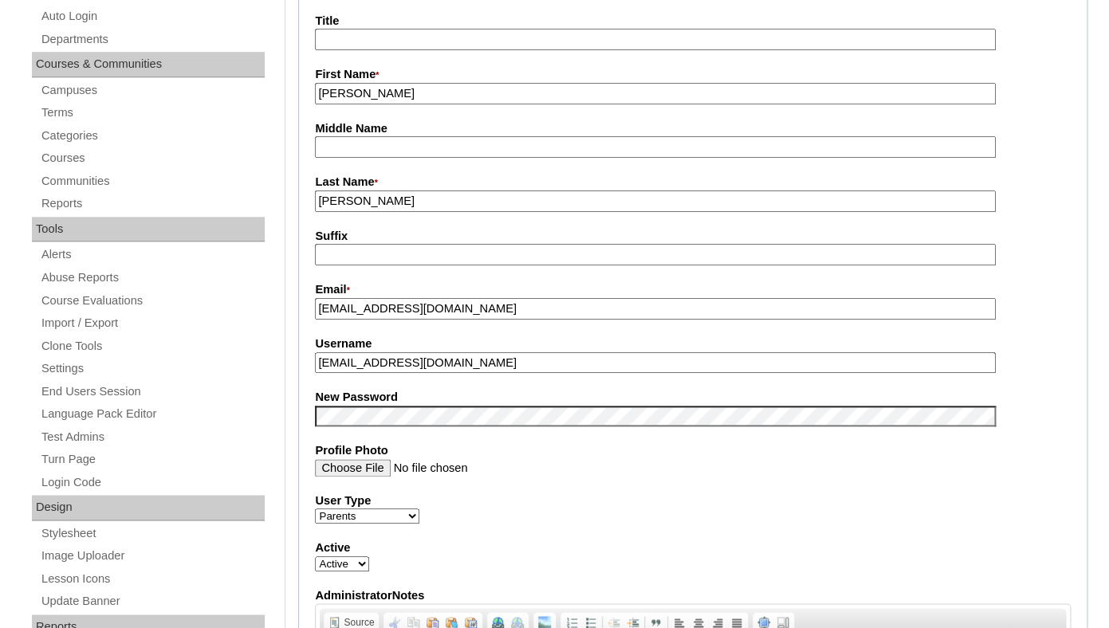
type input "a7cVT0000000GuPYAU"
click at [411, 320] on input "[EMAIL_ADDRESS][DOMAIN_NAME]" at bounding box center [655, 309] width 680 height 22
click at [372, 396] on fieldset "Account Information User Id * a7cVT0000000GuPYAU Title First Name * [PERSON_NAM…" at bounding box center [693, 403] width 790 height 955
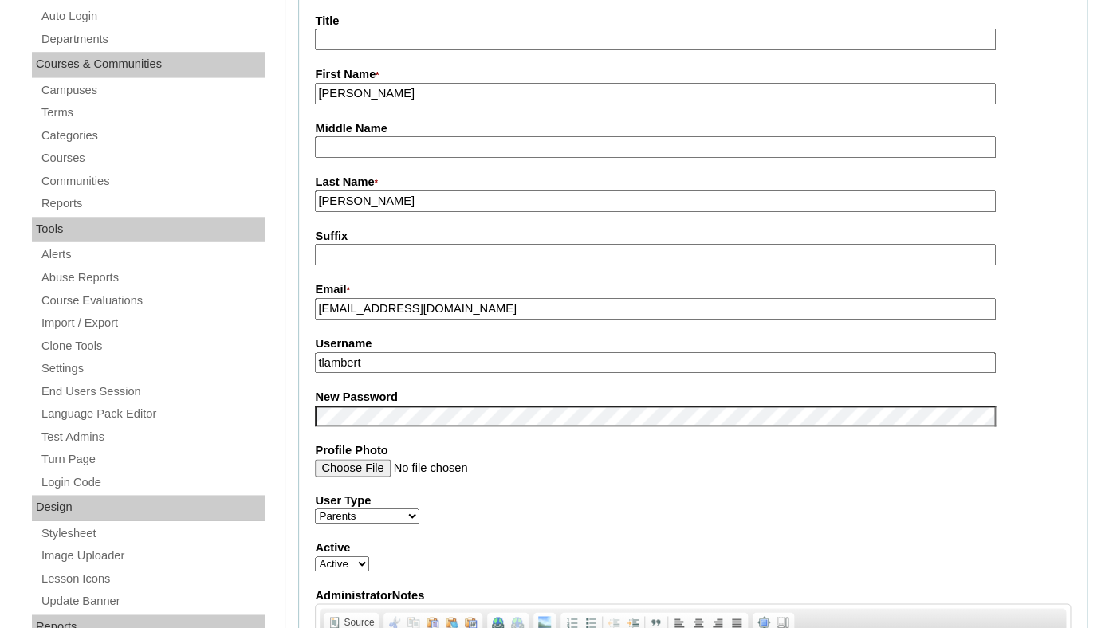
click at [376, 374] on input "tlambert" at bounding box center [655, 363] width 680 height 22
paste input "jbennyj@gmail.com"
type input "jbennyj@gmail.com"
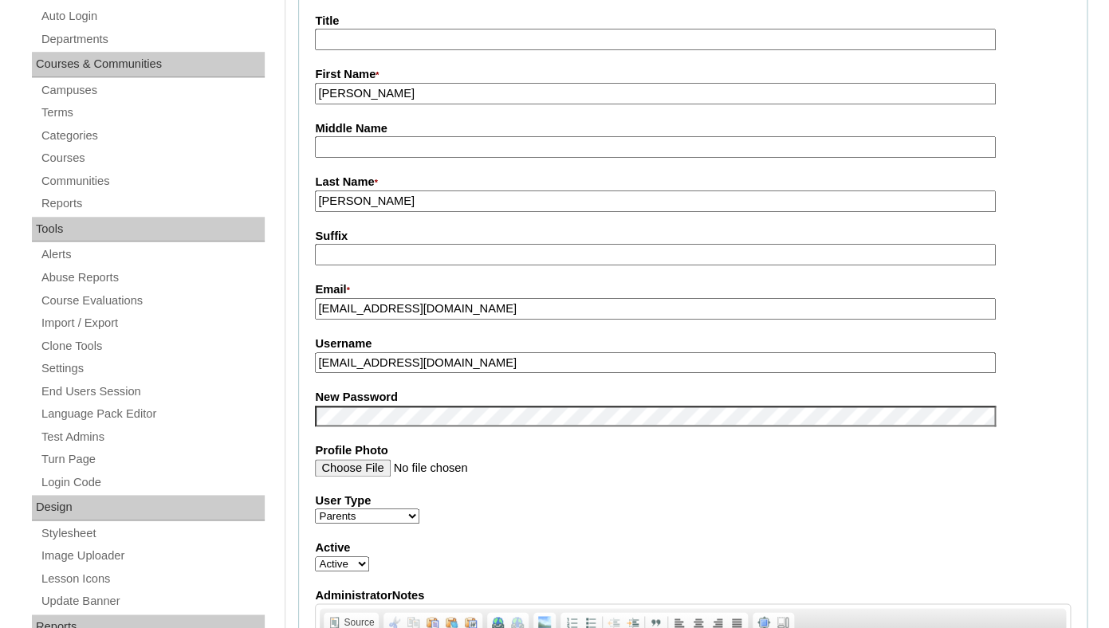
click at [389, 347] on fieldset "Account Information User Id * a7cVT0000000GuPYAU Title First Name * John Middle…" at bounding box center [693, 403] width 790 height 955
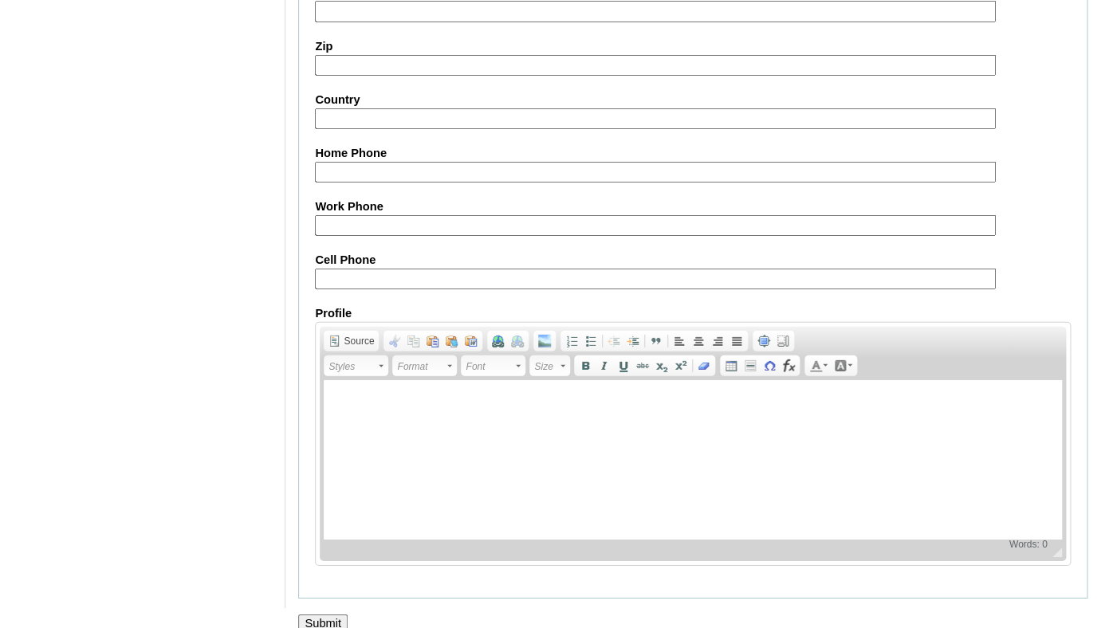
scroll to position [1577, 0]
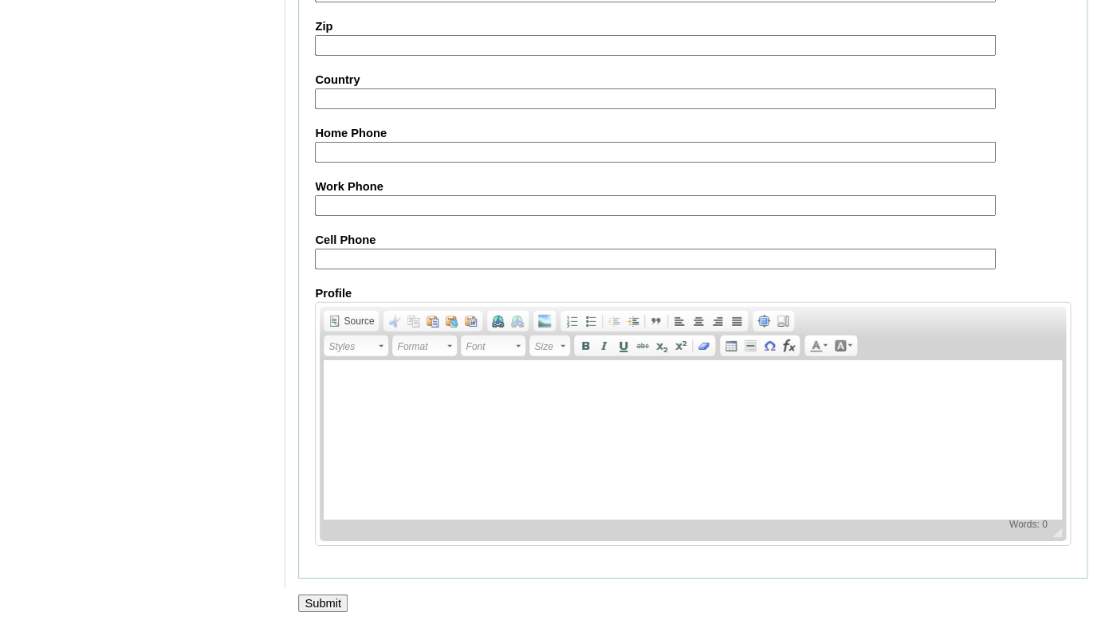
click at [315, 597] on input "Submit" at bounding box center [322, 604] width 49 height 18
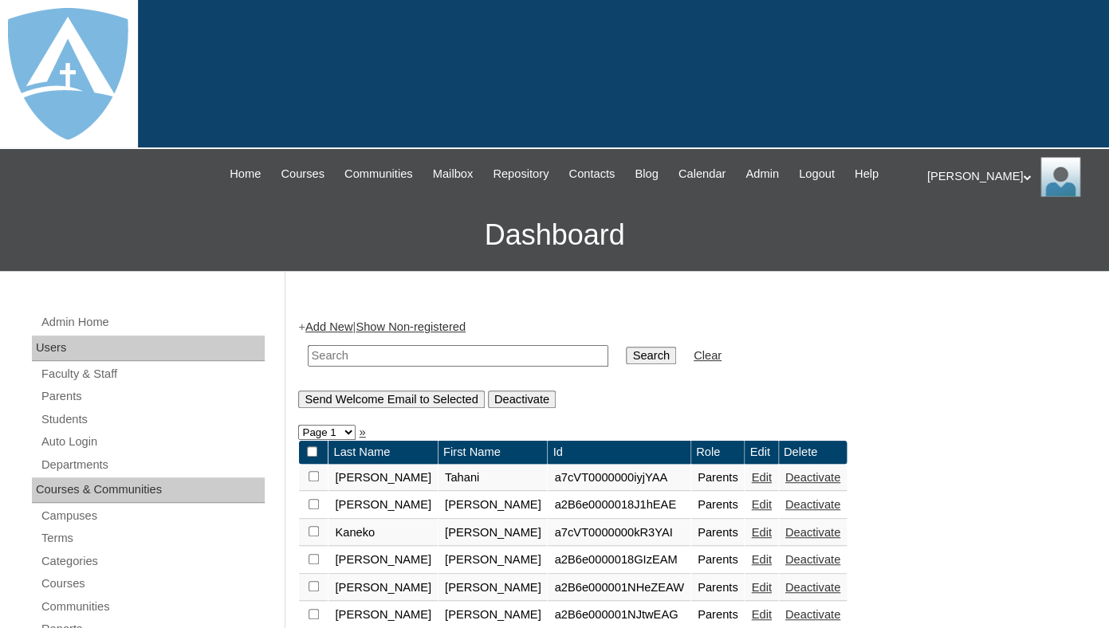
click at [843, 12] on div at bounding box center [554, 74] width 1109 height 149
click at [81, 430] on link "Students" at bounding box center [152, 420] width 225 height 20
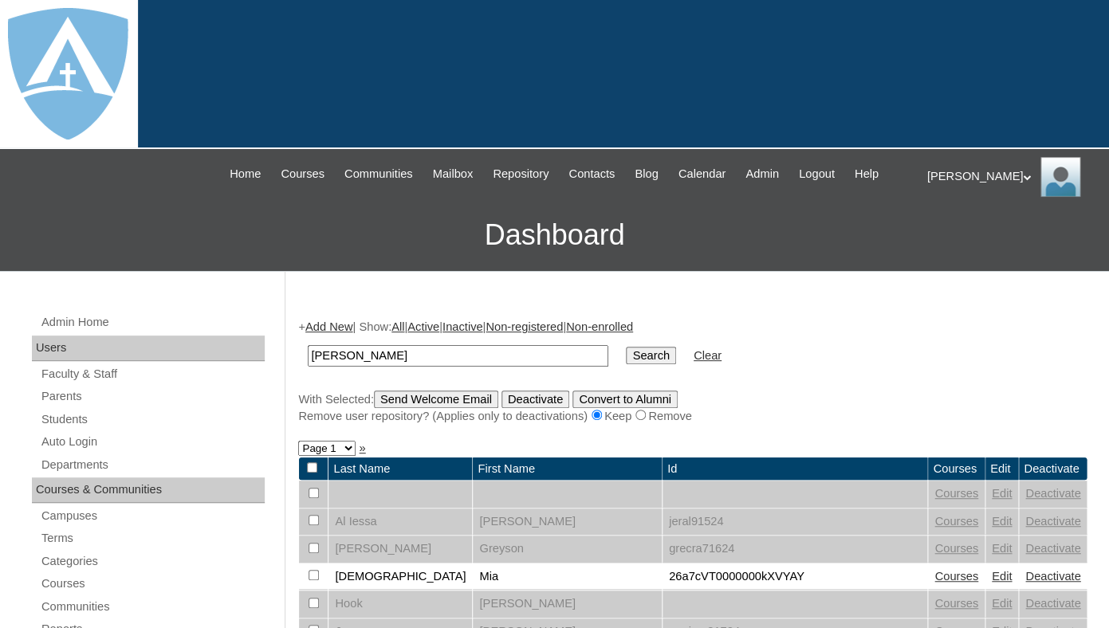
drag, startPoint x: 343, startPoint y: 372, endPoint x: 275, endPoint y: 371, distance: 67.8
click at [308, 367] on input "[PERSON_NAME]" at bounding box center [458, 356] width 301 height 22
type input "[PERSON_NAME]"
click at [626, 347] on input "Search" at bounding box center [650, 356] width 49 height 18
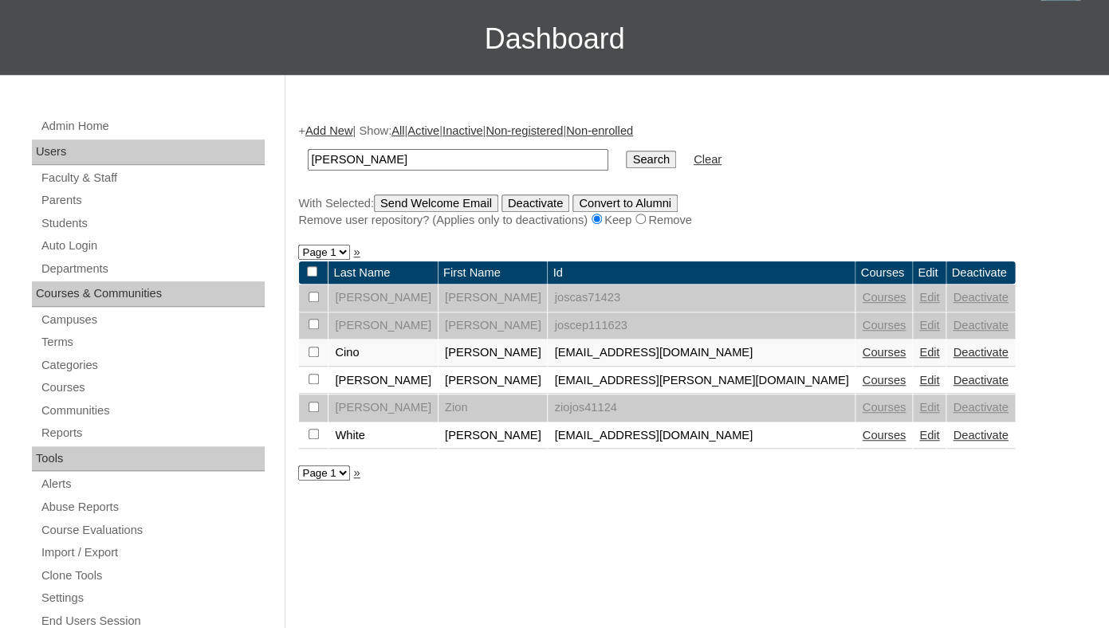
scroll to position [109, 0]
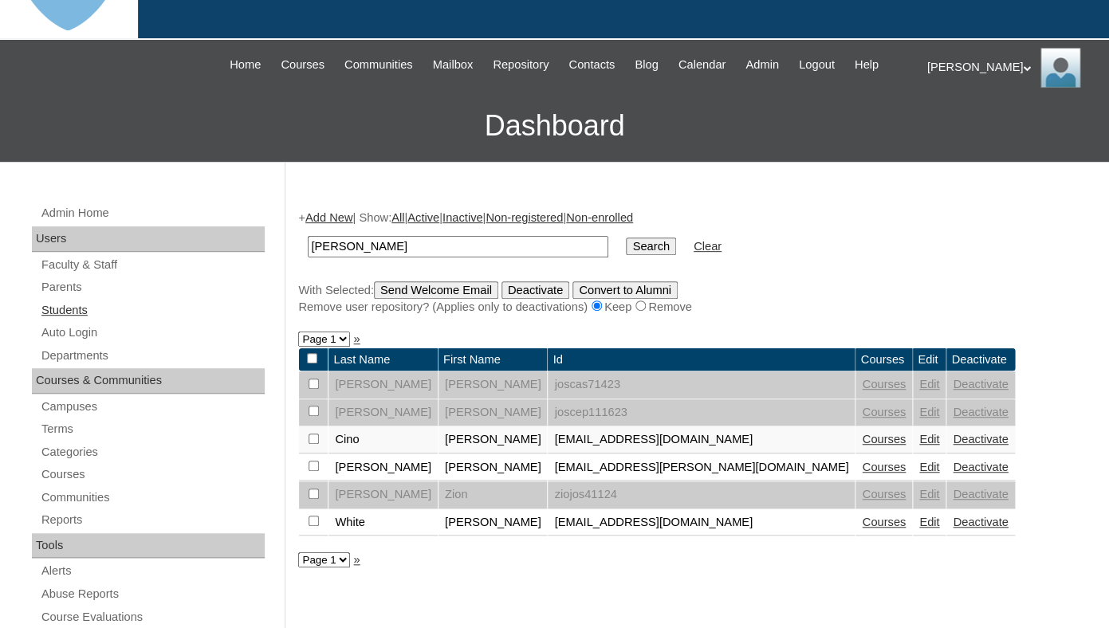
click at [83, 321] on link "Students" at bounding box center [152, 311] width 225 height 20
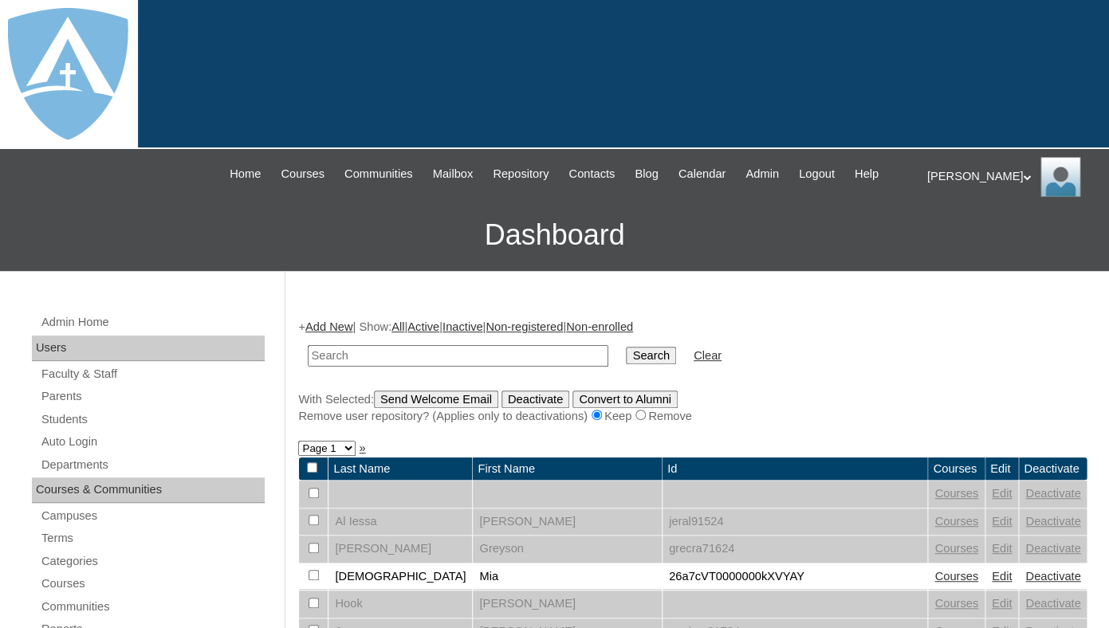
click at [335, 333] on link "Add New" at bounding box center [328, 327] width 47 height 13
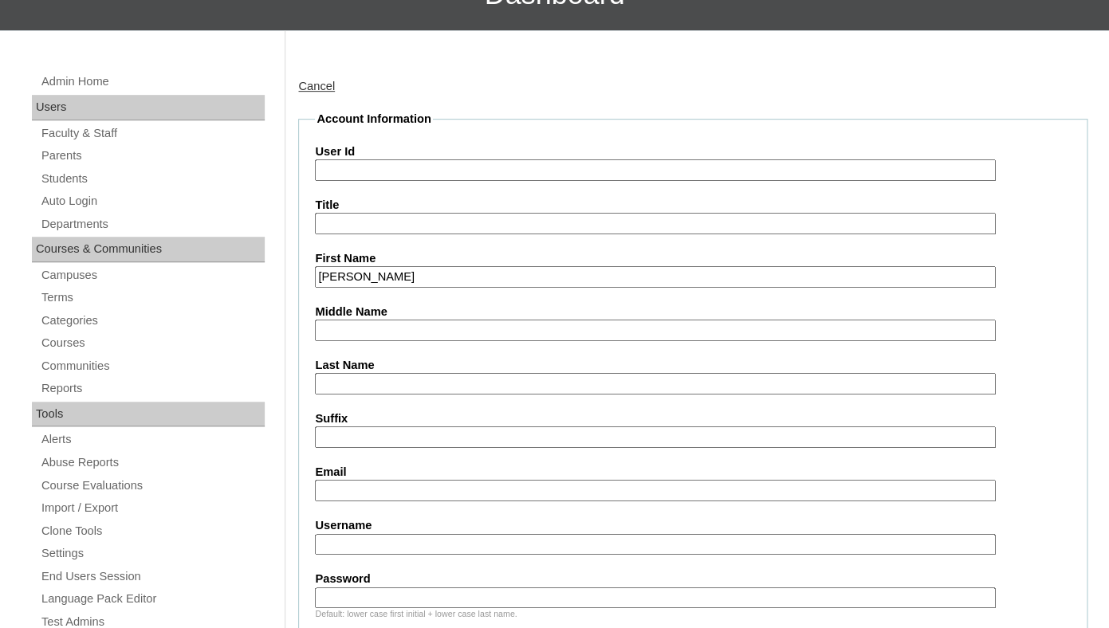
drag, startPoint x: 348, startPoint y: 293, endPoint x: 463, endPoint y: 291, distance: 114.1
click at [463, 288] on input "Nora Joseph" at bounding box center [655, 277] width 680 height 22
type input "Nora"
click at [339, 395] on input "Last Name" at bounding box center [655, 384] width 680 height 22
paste input "Joseph"
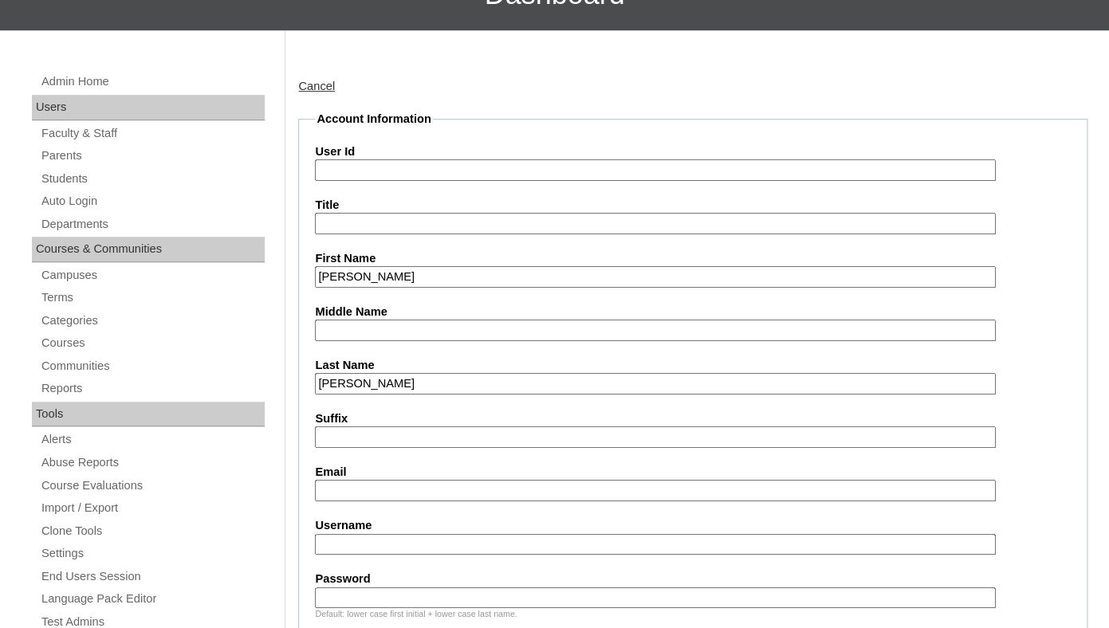
type input "Joseph"
click at [349, 448] on input "Suffix" at bounding box center [655, 438] width 680 height 22
type input "tlambert"
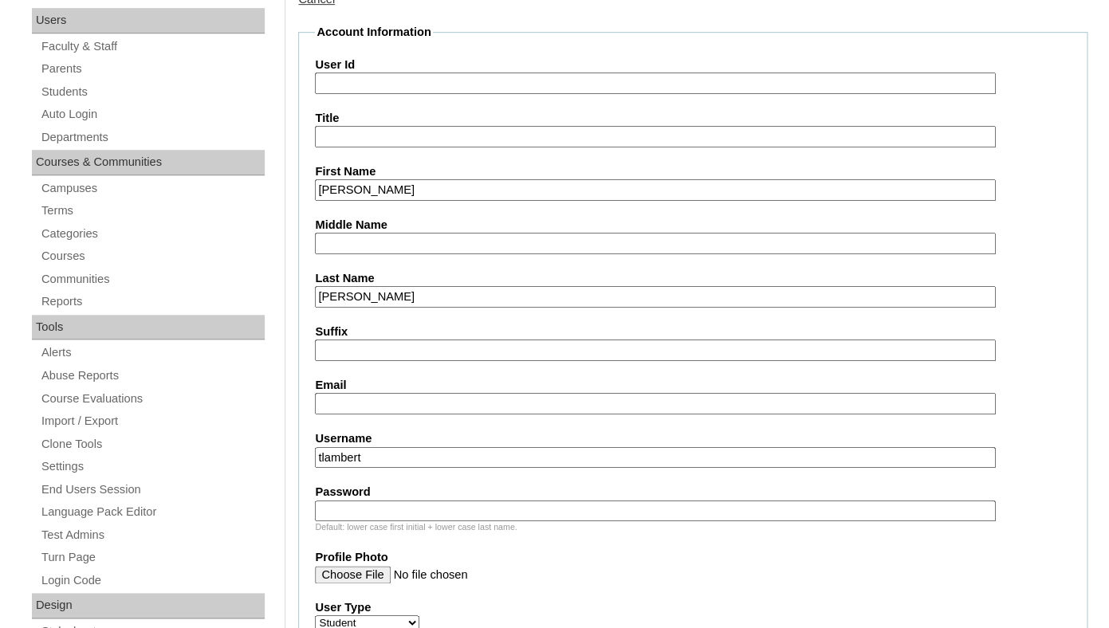
scroll to position [363, 0]
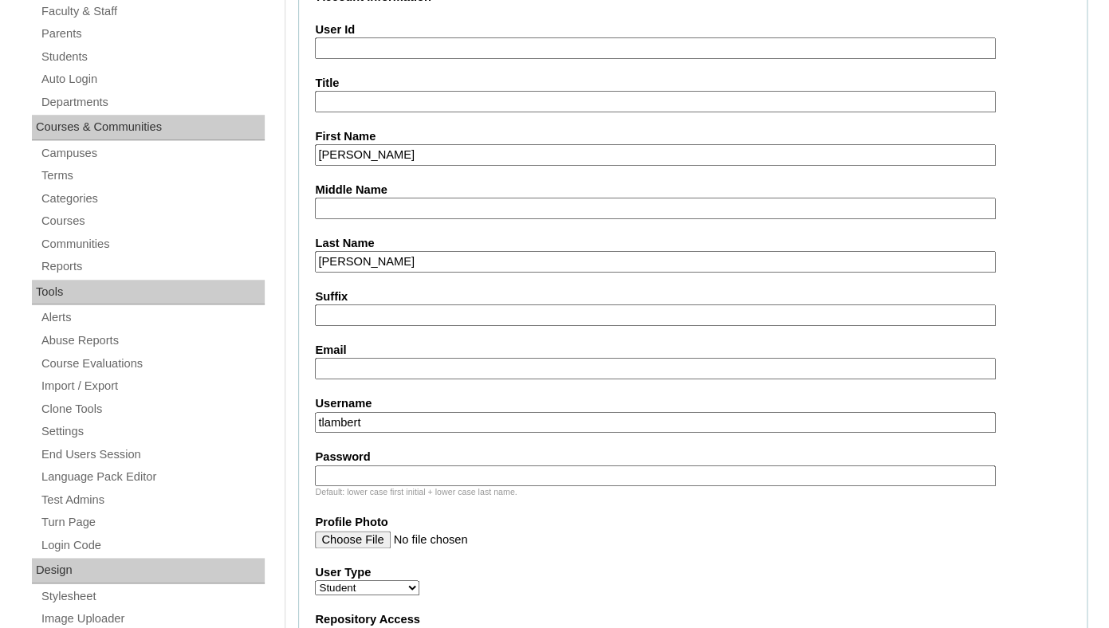
click at [477, 380] on input "Email" at bounding box center [655, 369] width 680 height 22
paste input "jbennyj@gmail.com"
type input "jbennyj@gmail.com"
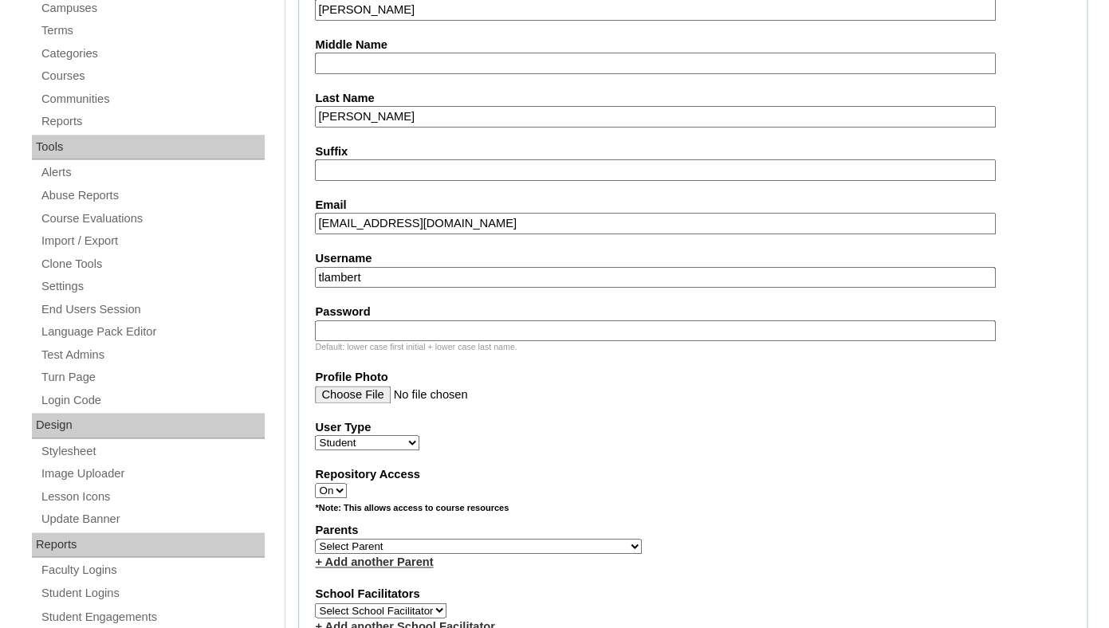
click at [536, 286] on input "tlambert" at bounding box center [655, 278] width 680 height 22
paste input "nora.joseph@enlightiumstudent.com"
type input "nora.joseph@enlightiumstudent.com"
click at [510, 342] on input "Password" at bounding box center [655, 332] width 680 height 22
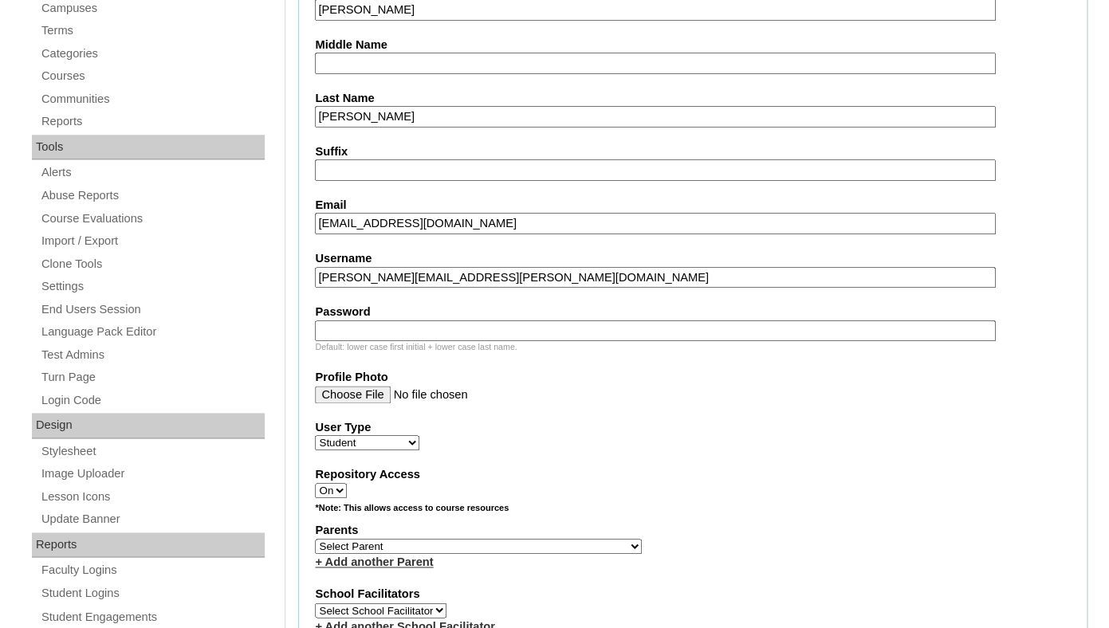
paste input "nora.joseph@enlightiumstudent.com"
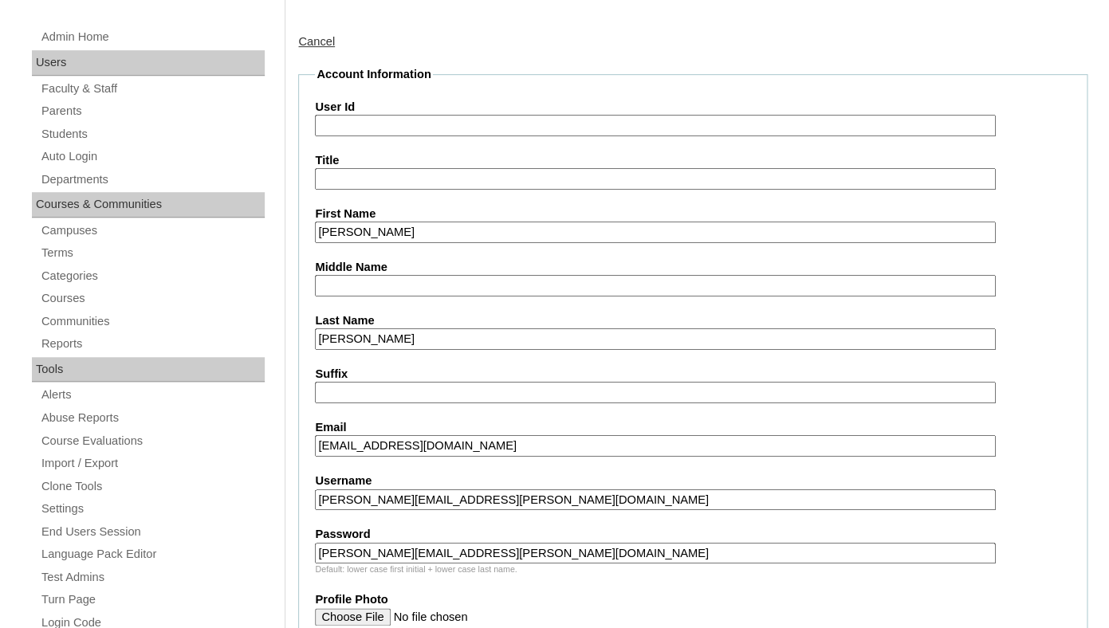
scroll to position [238, 0]
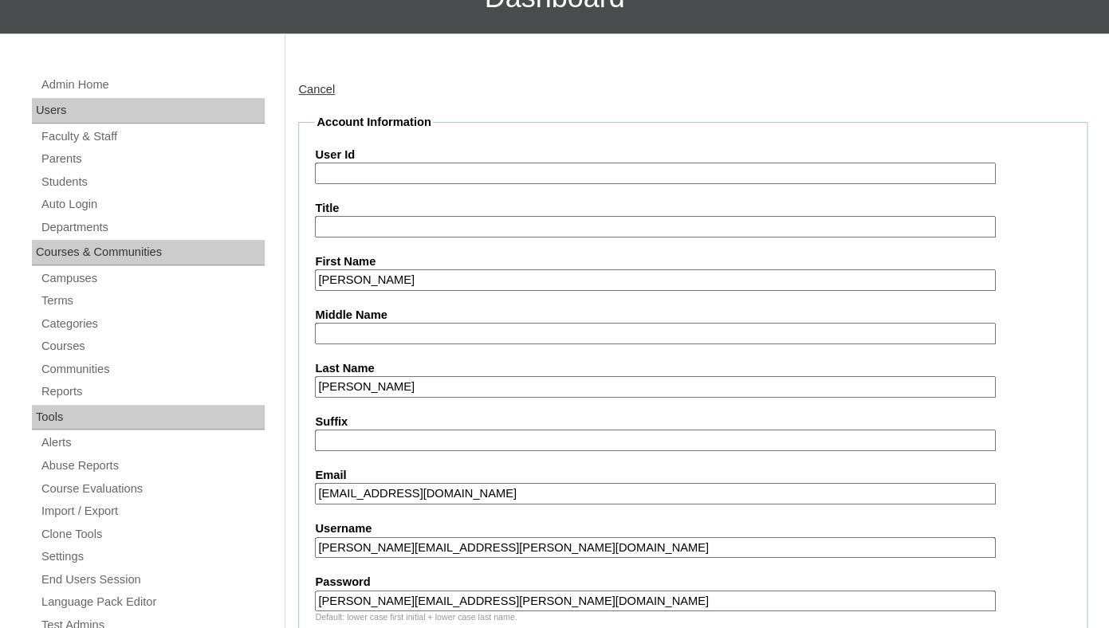
type input "nora.joseph@enlightiumstudent.com"
click at [427, 182] on input "User Id" at bounding box center [655, 174] width 680 height 22
paste input "nora.joseph@enlightiumstudent.com"
type input "26nora.joseph@enlightiumstudent.com"
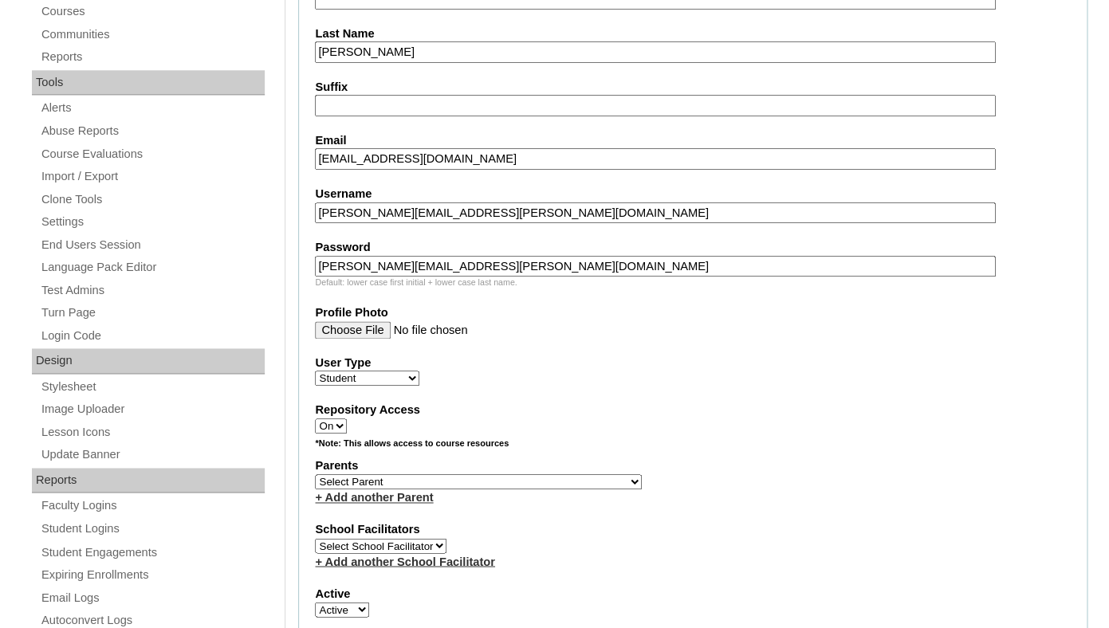
scroll to position [576, 0]
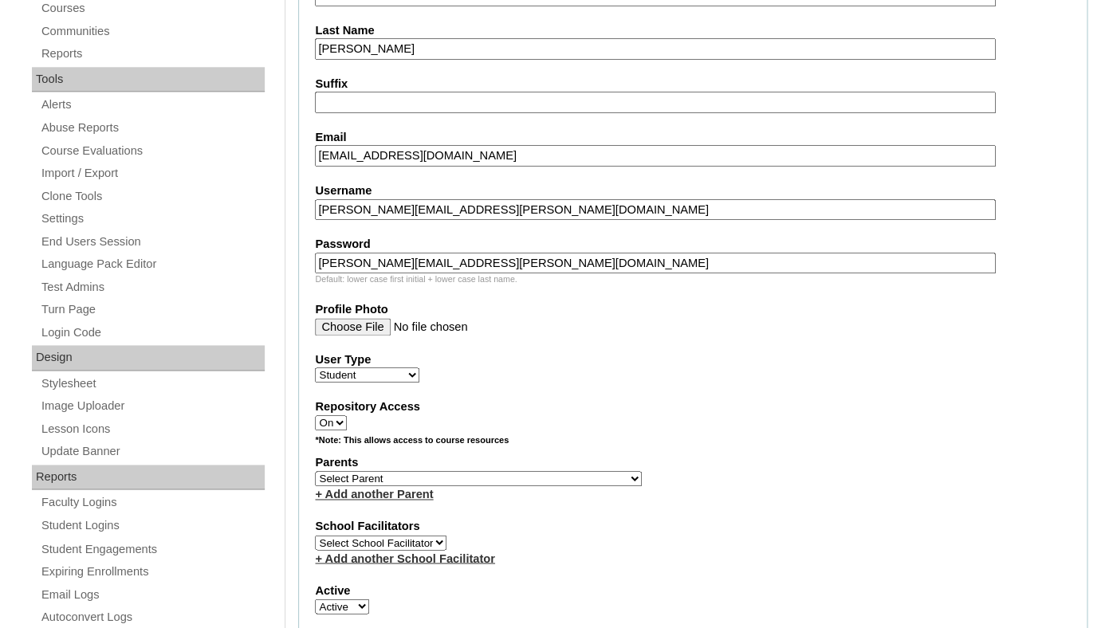
click at [315, 471] on select "Select Parent Abbas, Tahani Garcia, Rosa Kaneko, Chad Labourdette, Jessica Nich…" at bounding box center [478, 478] width 327 height 15
select select "101477"
click option "Joseph, John" at bounding box center [0, 0] width 0 height 0
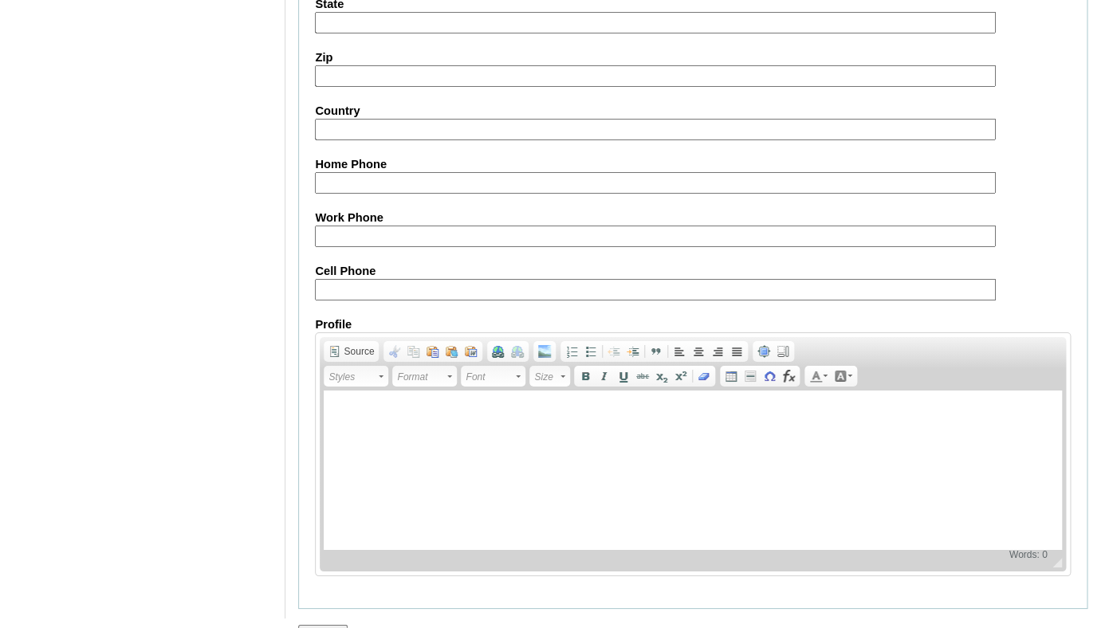
scroll to position [1924, 0]
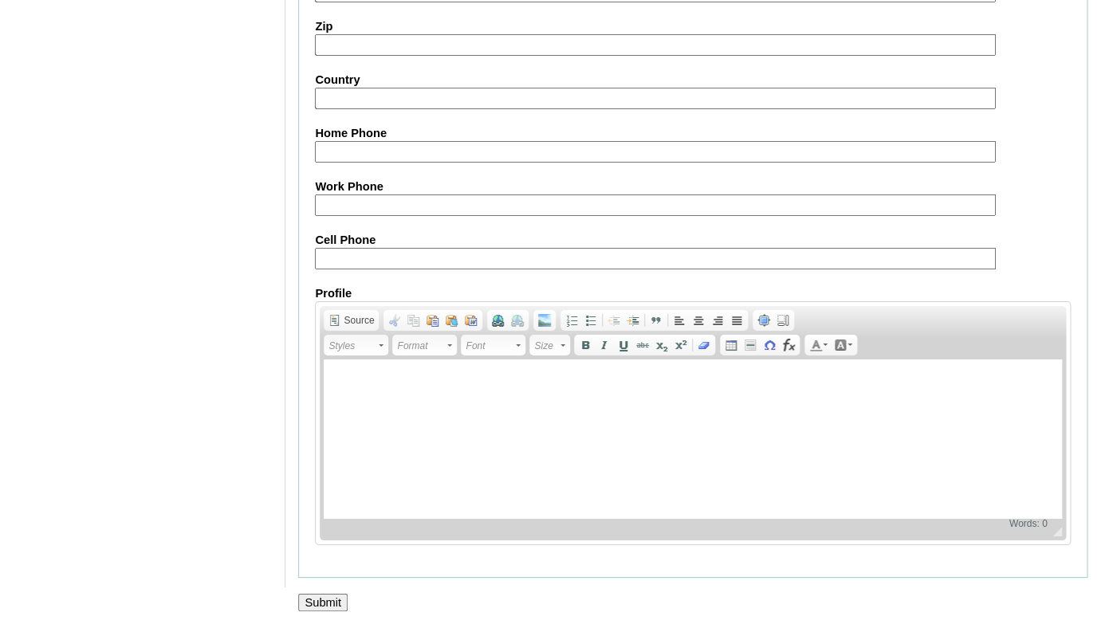
click at [317, 600] on input "Submit" at bounding box center [322, 603] width 49 height 18
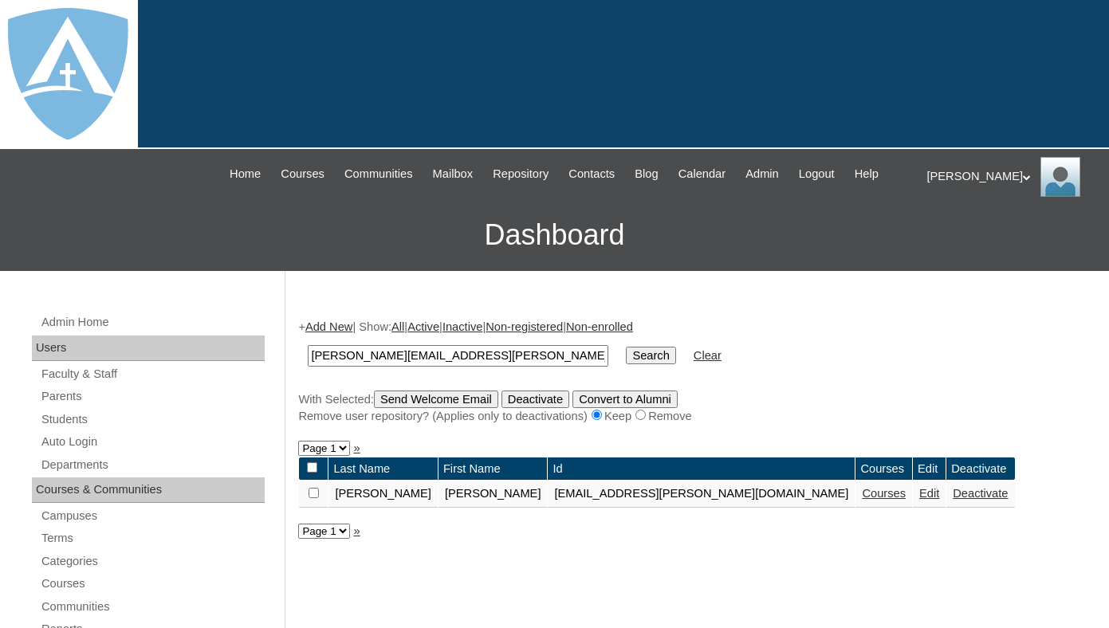
scroll to position [41, 0]
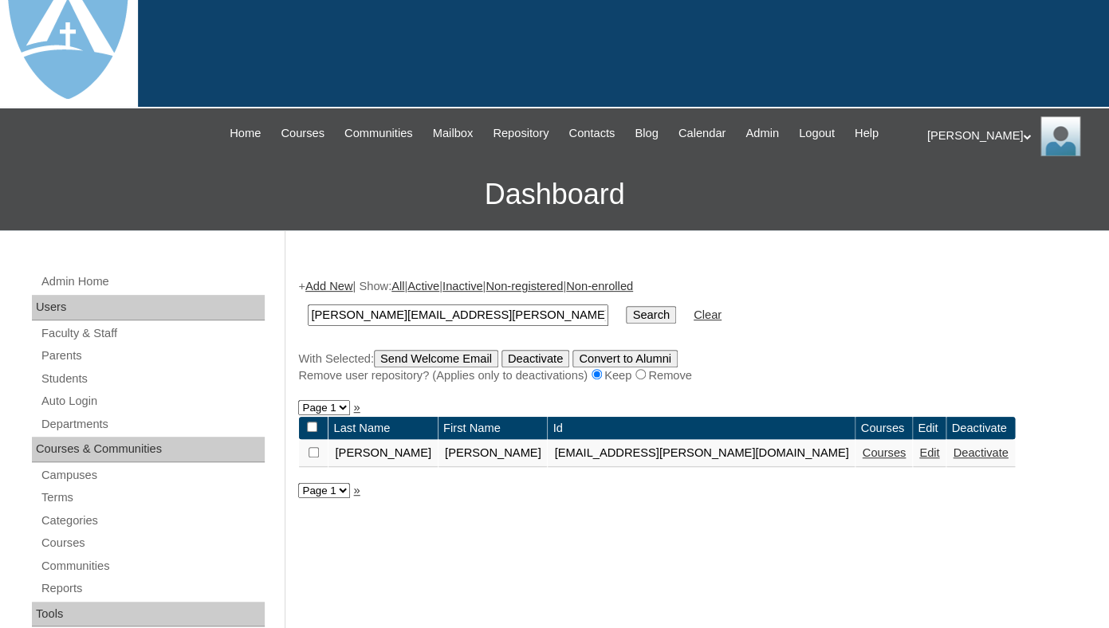
click at [862, 459] on link "Courses" at bounding box center [884, 453] width 44 height 13
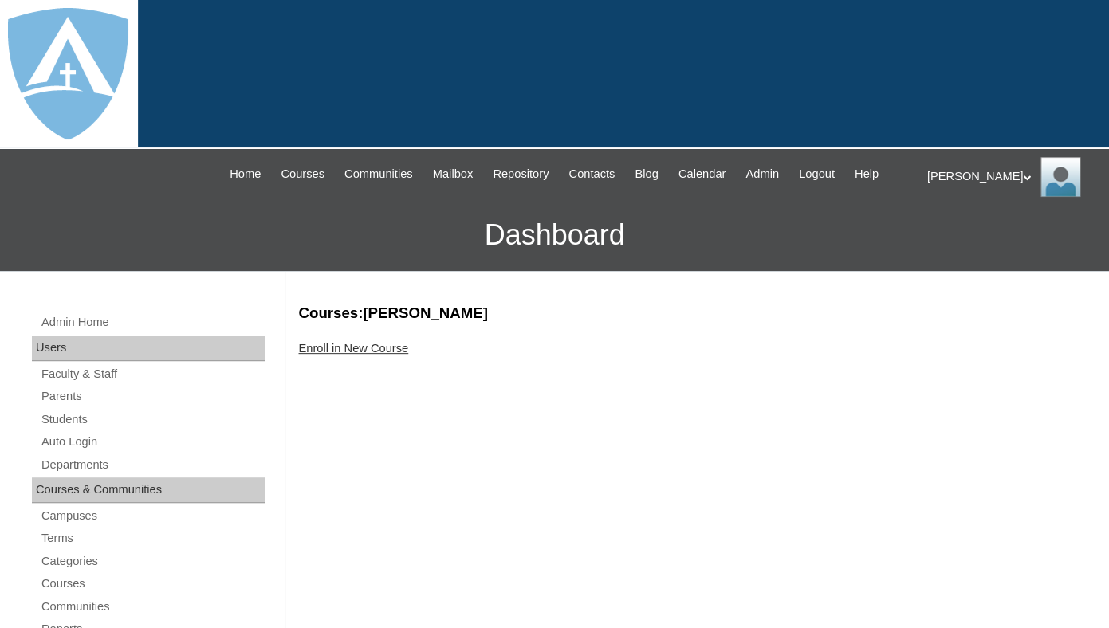
click at [377, 355] on link "Enroll in New Course" at bounding box center [353, 348] width 110 height 13
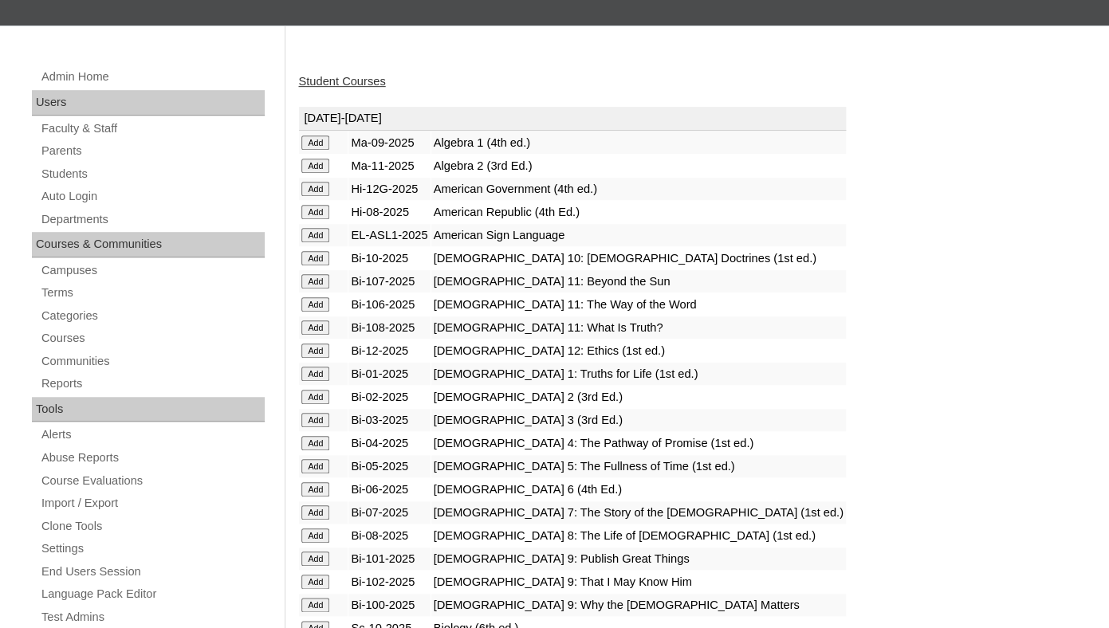
scroll to position [325, 0]
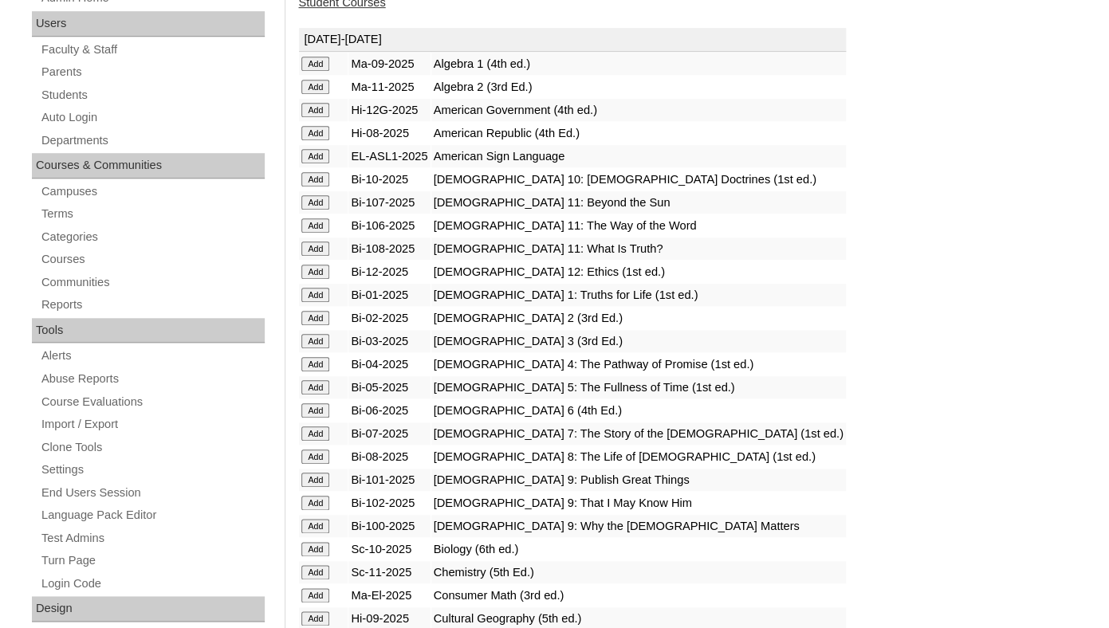
click at [313, 71] on input "Add" at bounding box center [315, 64] width 28 height 14
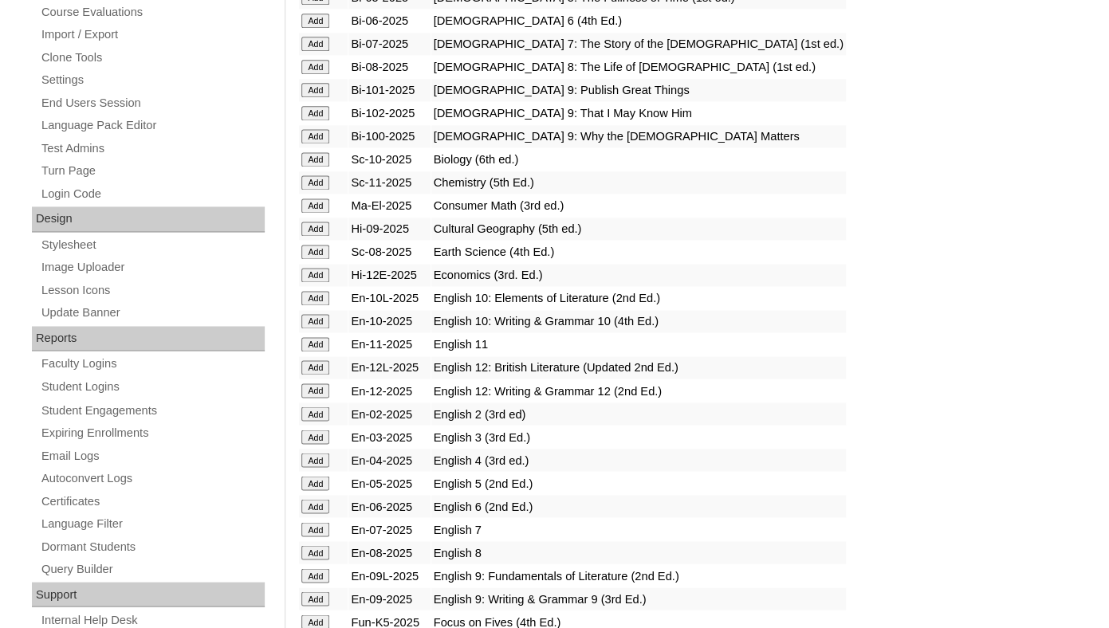
scroll to position [923, 0]
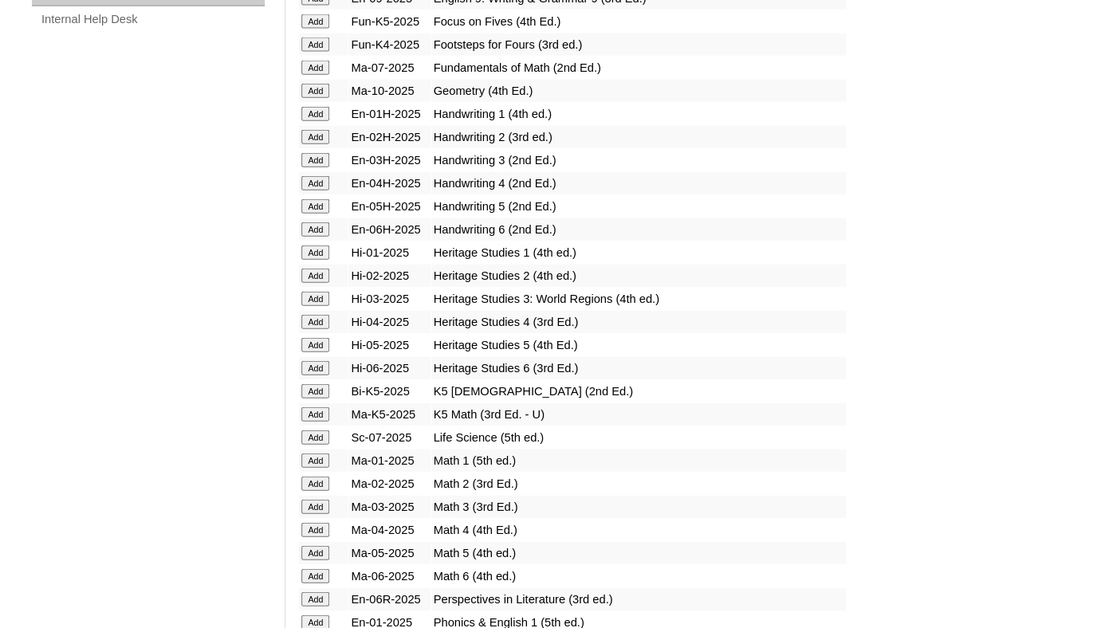
scroll to position [1349, 0]
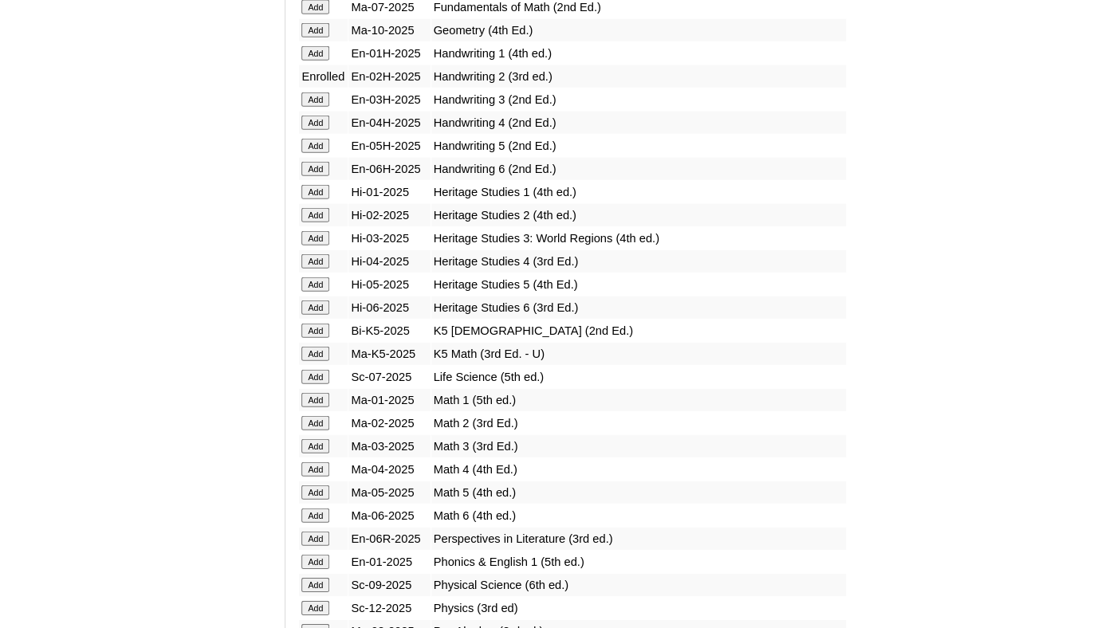
scroll to position [1378, 0]
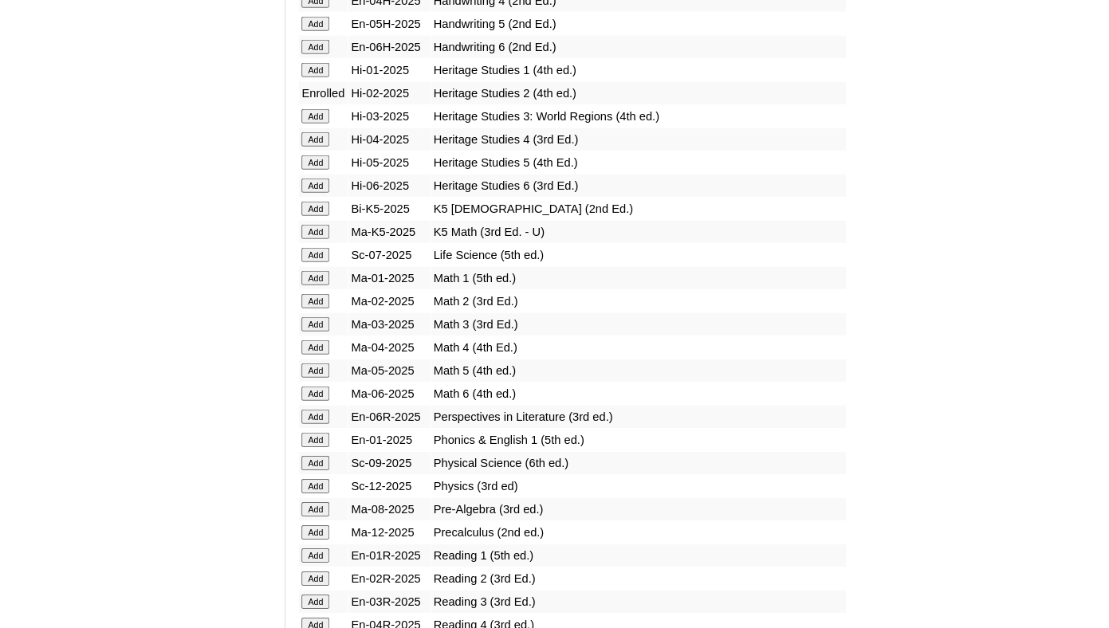
scroll to position [1502, 0]
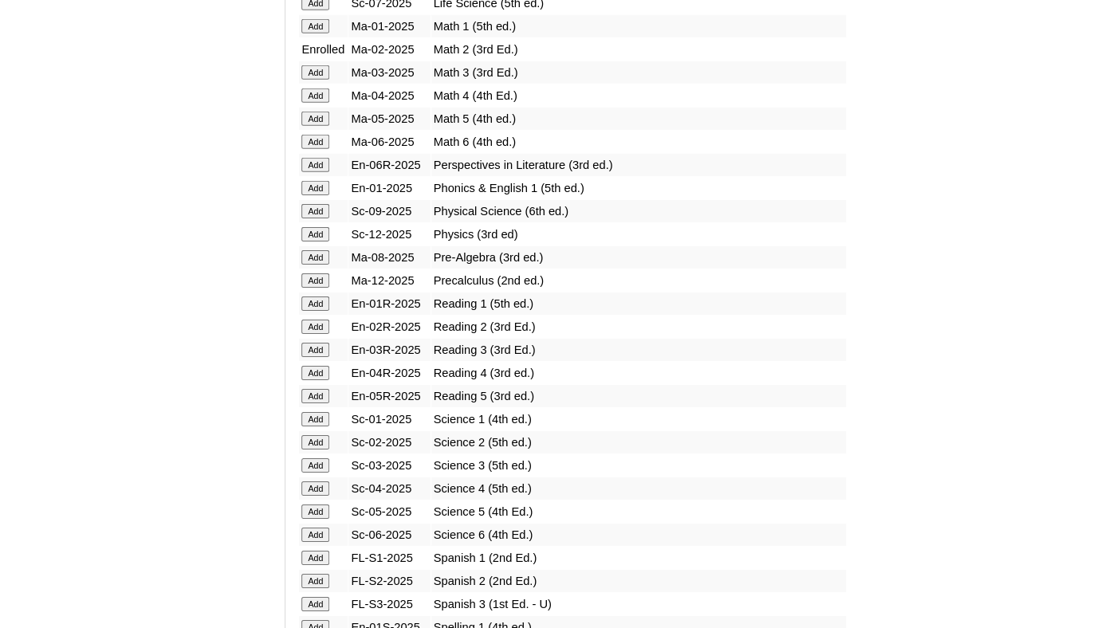
scroll to position [1762, 0]
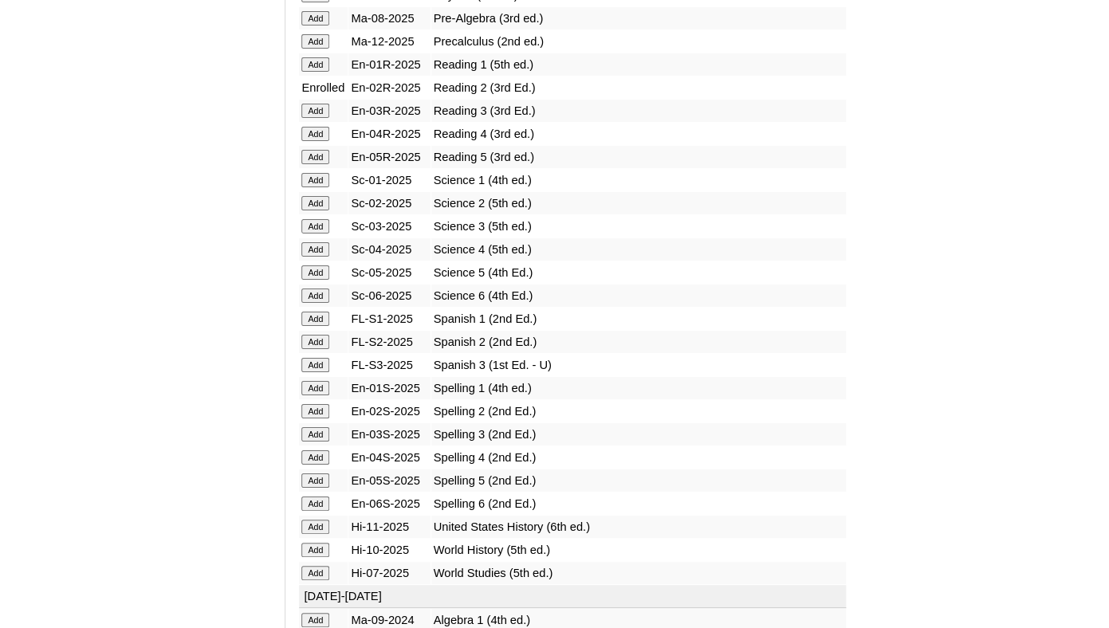
scroll to position [2012, 0]
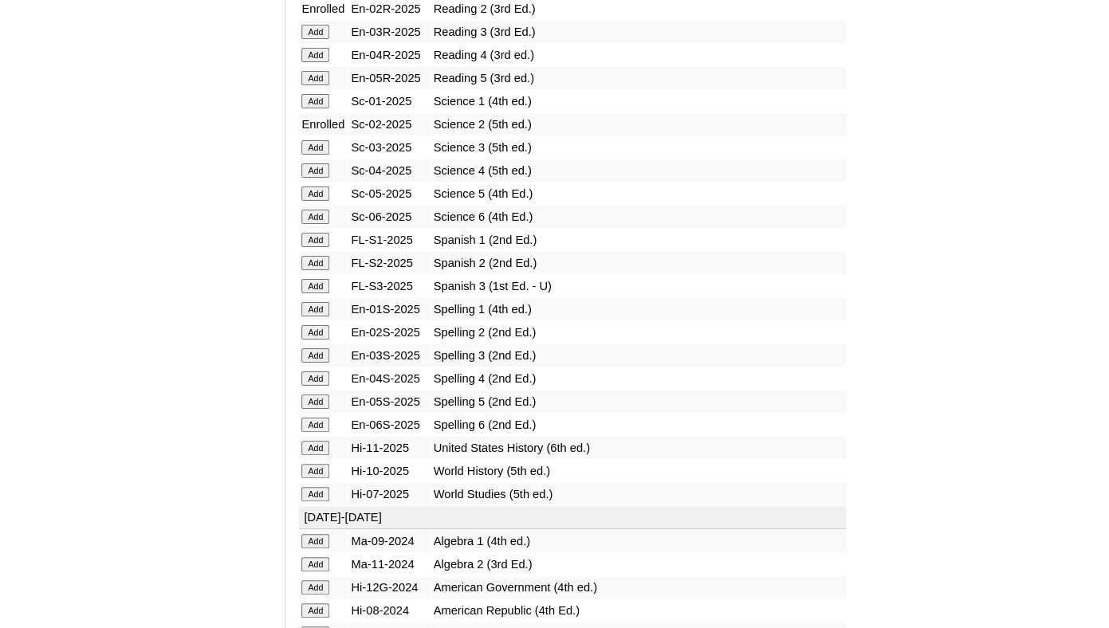
scroll to position [2072, 0]
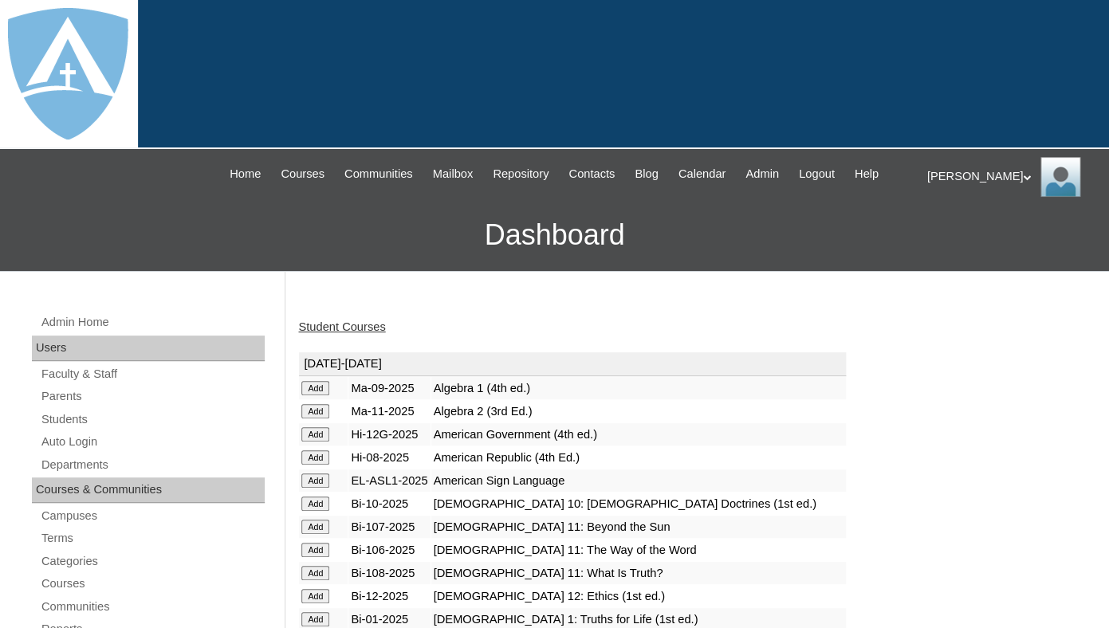
click at [346, 333] on link "Student Courses" at bounding box center [341, 327] width 87 height 13
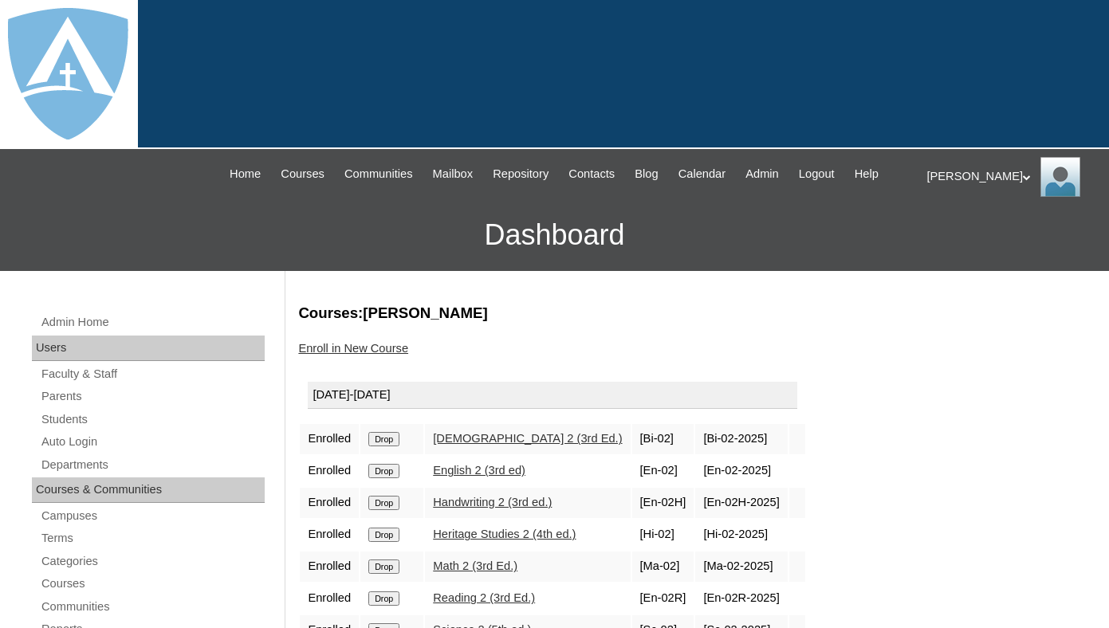
scroll to position [136, 0]
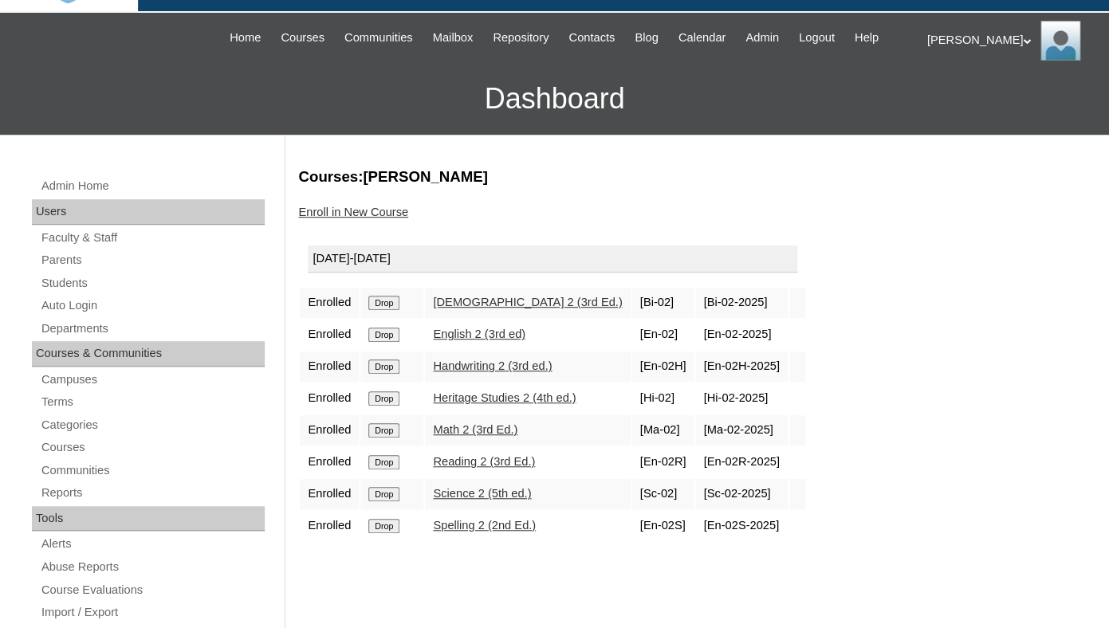
click at [386, 310] on input "Drop" at bounding box center [383, 303] width 31 height 14
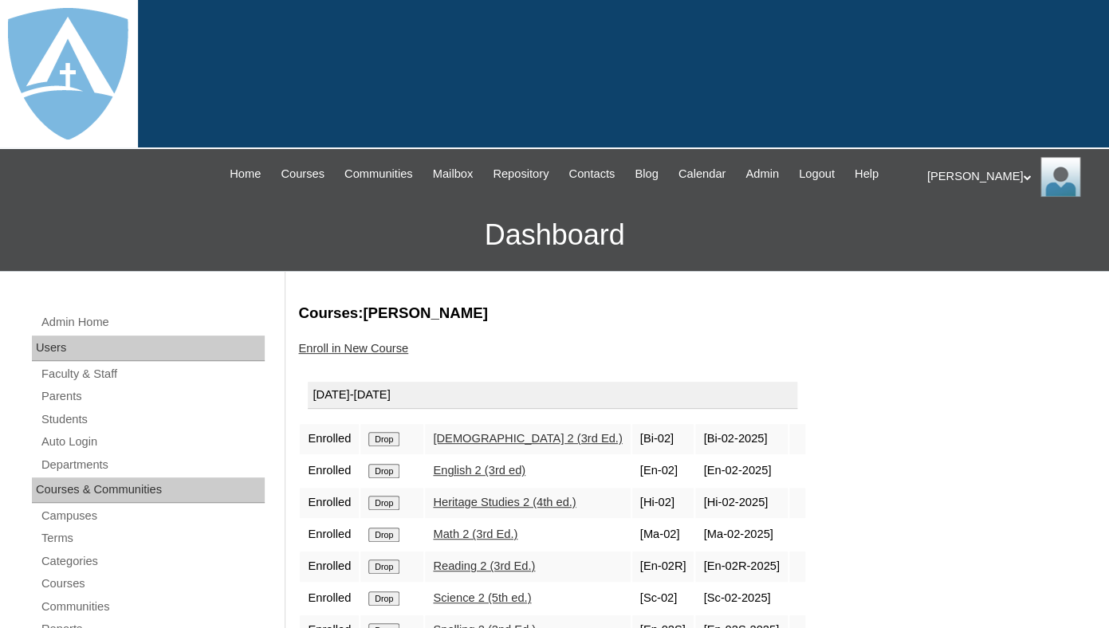
click at [376, 355] on link "Enroll in New Course" at bounding box center [353, 348] width 110 height 13
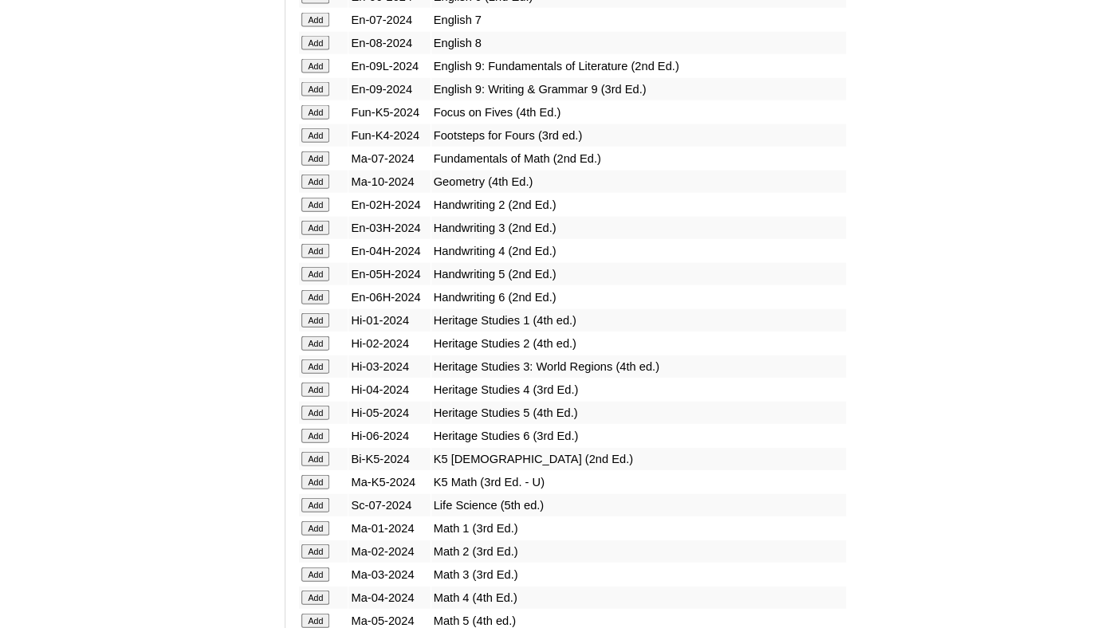
scroll to position [3493, 0]
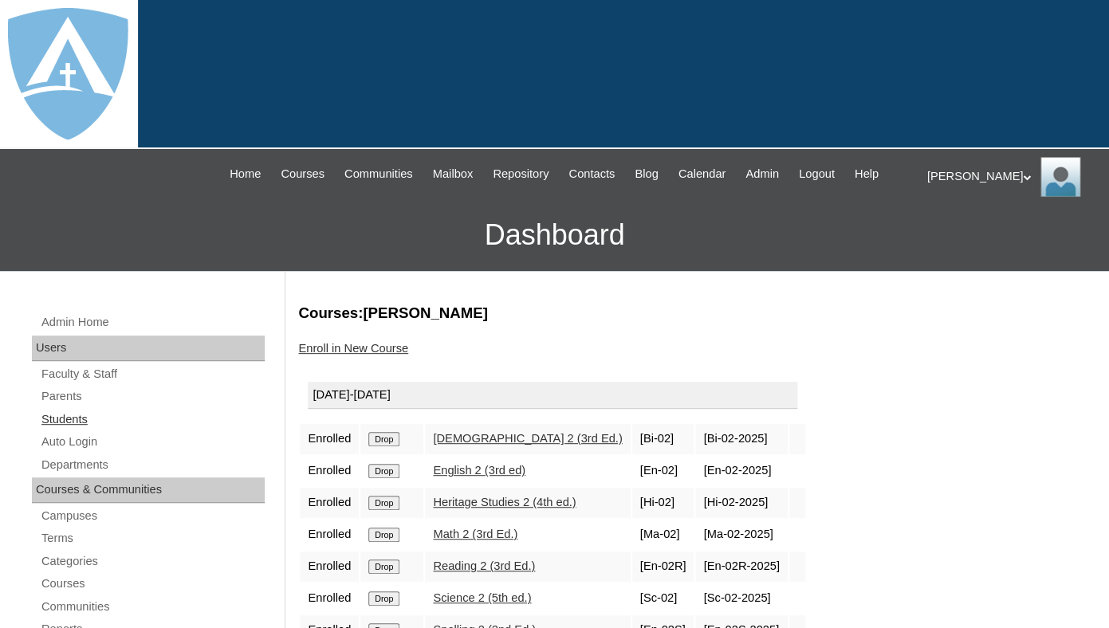
click at [62, 425] on link "Students" at bounding box center [152, 420] width 225 height 20
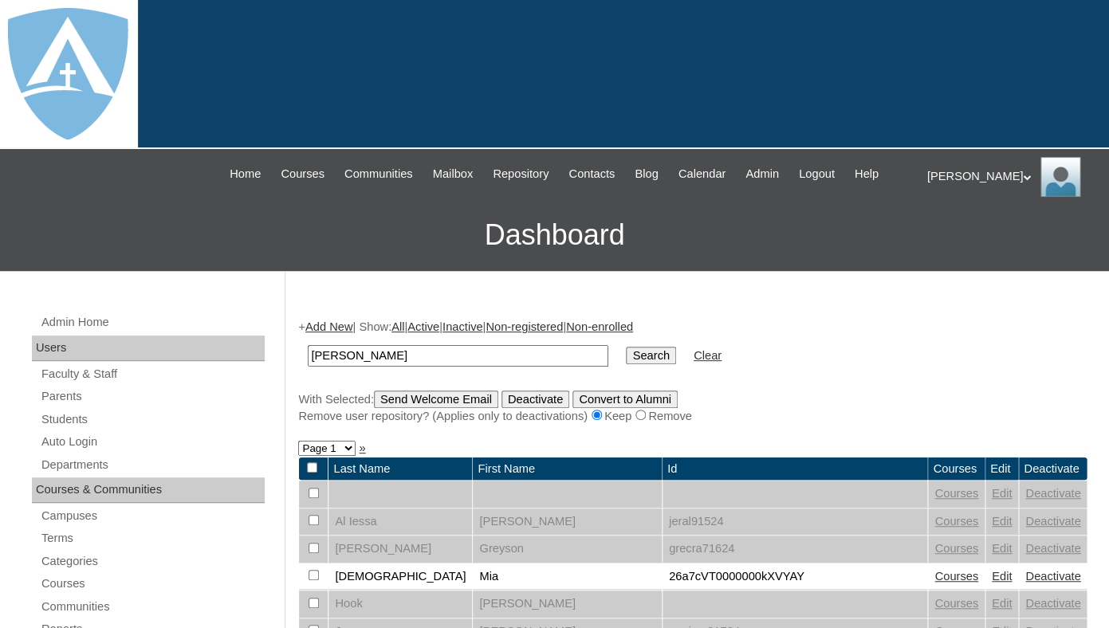
type input "[PERSON_NAME]"
click at [626, 347] on input "Search" at bounding box center [650, 356] width 49 height 18
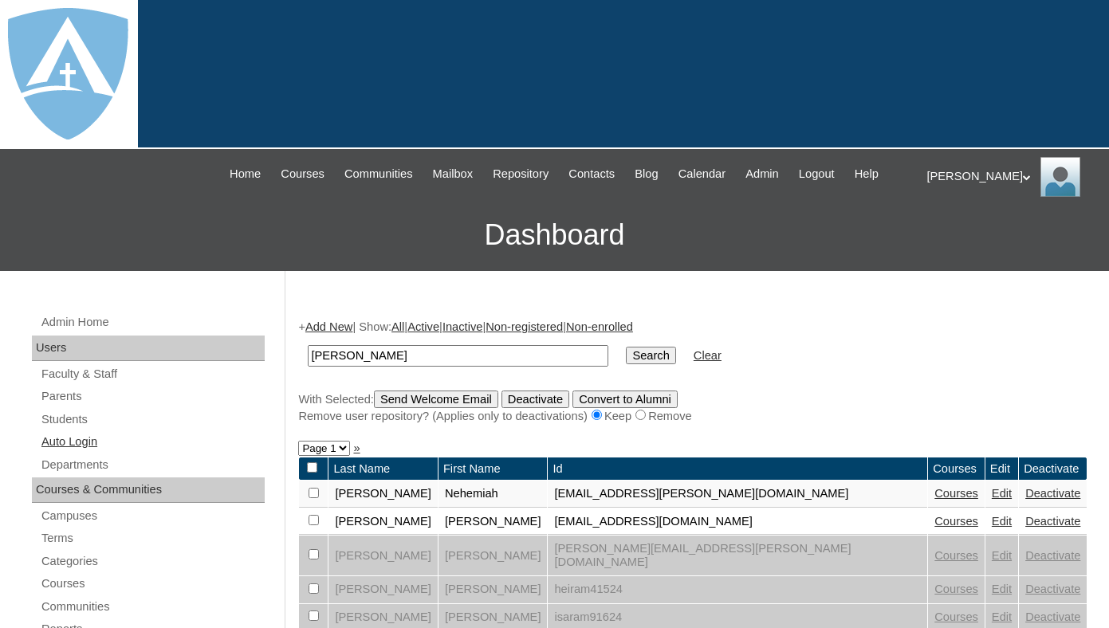
scroll to position [159, 0]
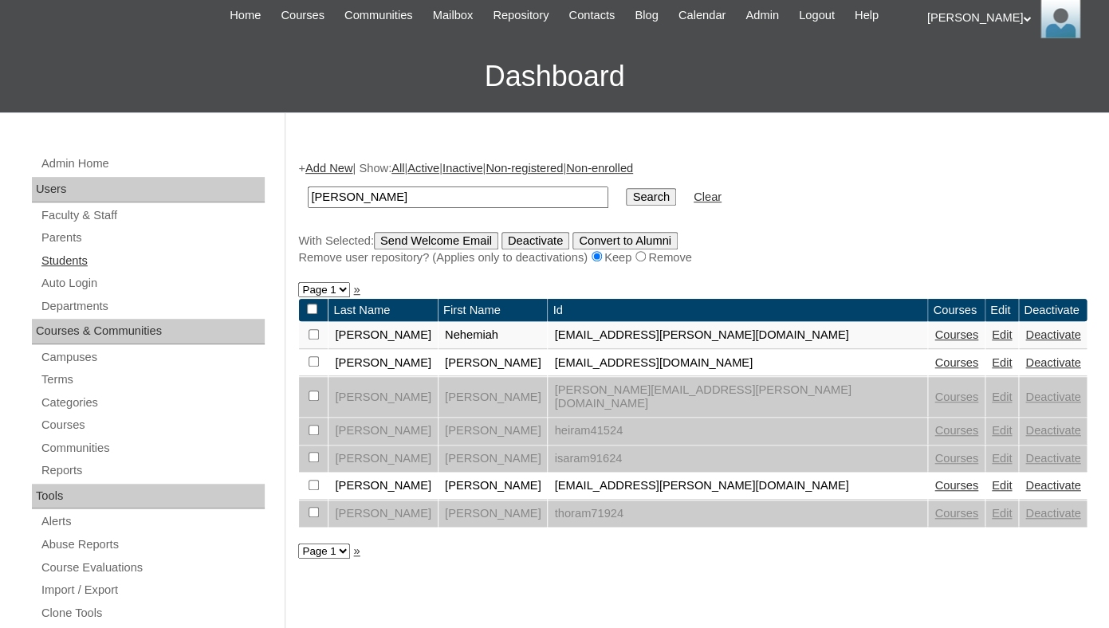
click at [75, 271] on link "Students" at bounding box center [152, 261] width 225 height 20
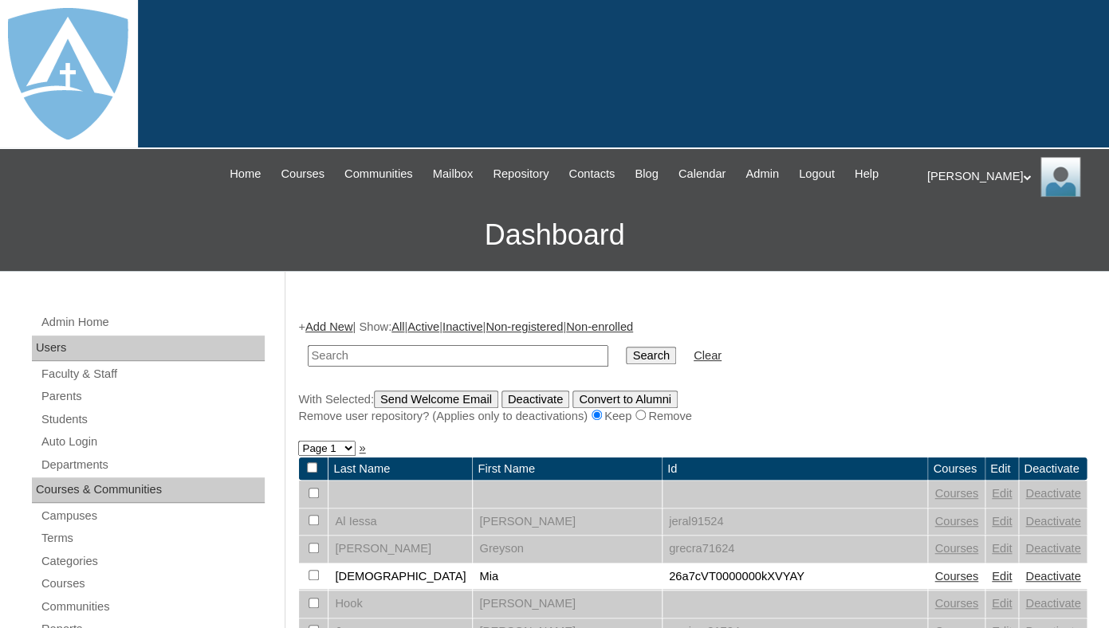
paste input "[EMAIL_ADDRESS][DOMAIN_NAME]"
type input "[EMAIL_ADDRESS][DOMAIN_NAME]"
click at [626, 347] on input "Search" at bounding box center [650, 356] width 49 height 18
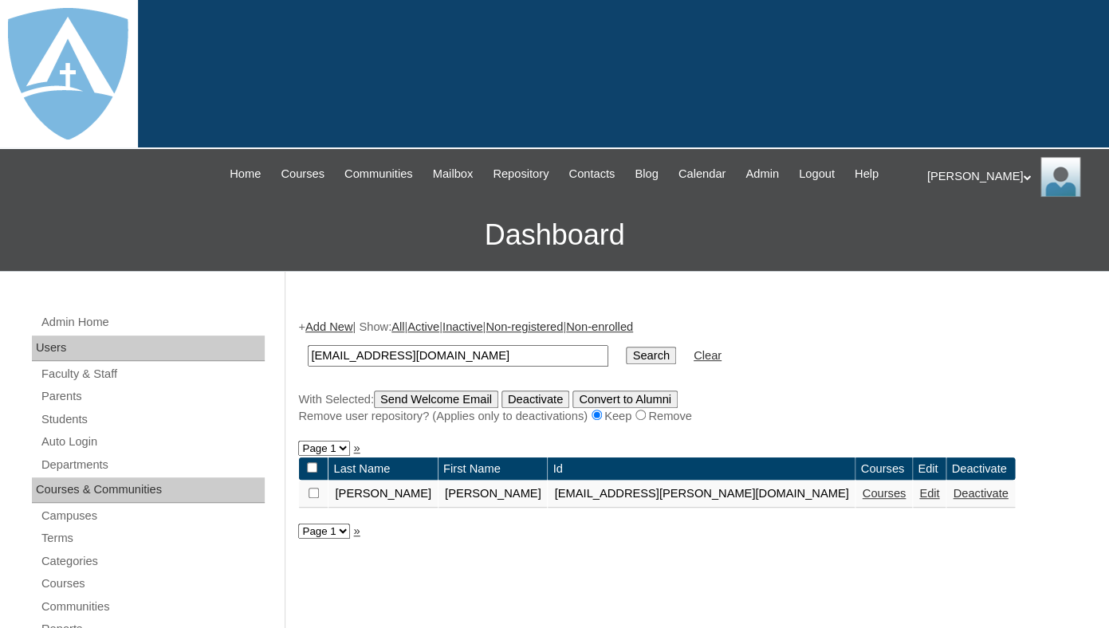
click at [919, 500] on link "Edit" at bounding box center [929, 493] width 20 height 13
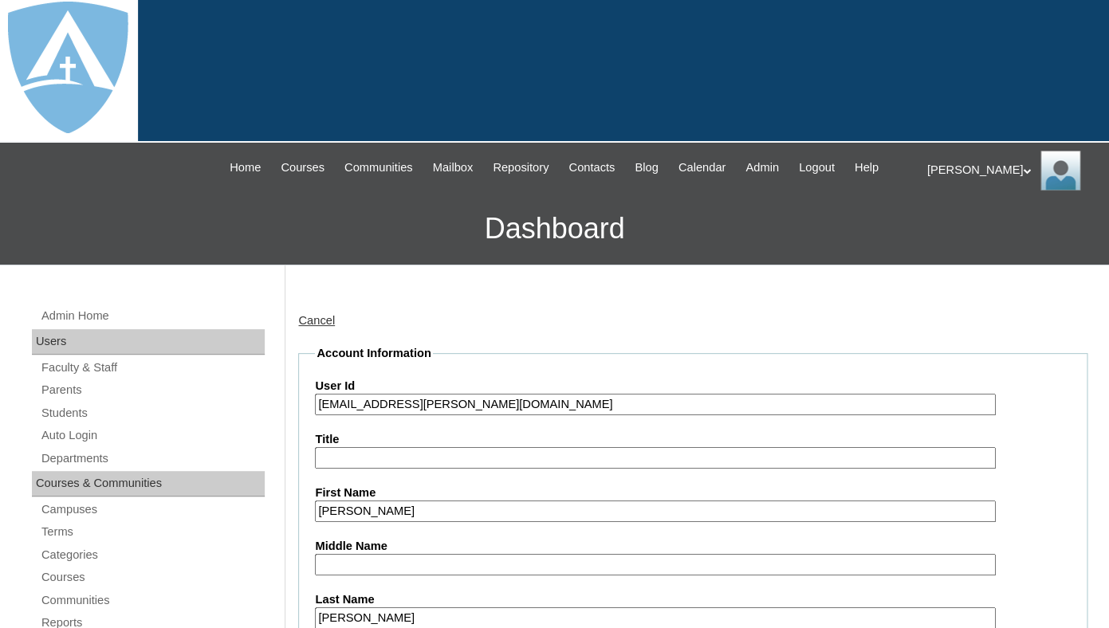
type input "tlambert"
